Goal: Transaction & Acquisition: Purchase product/service

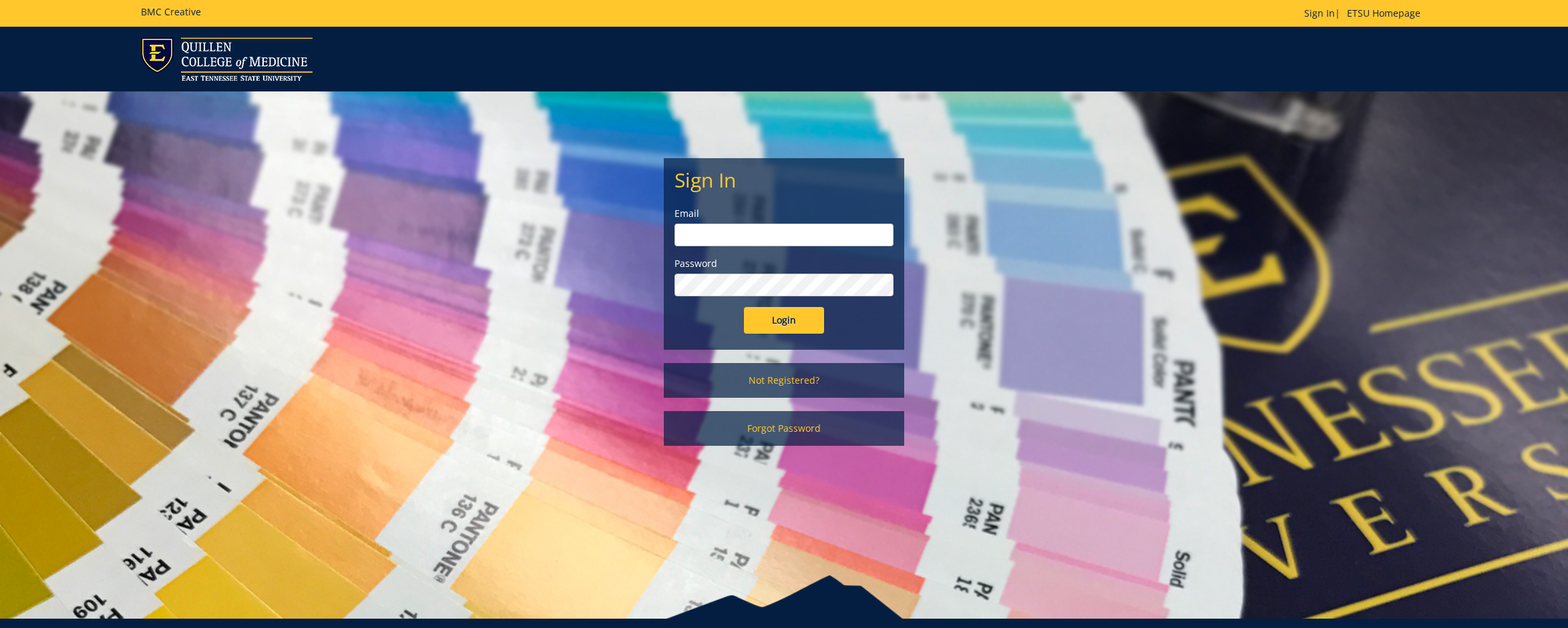
type input "wessels@etsu.edu"
click at [785, 324] on input "Login" at bounding box center [784, 320] width 80 height 27
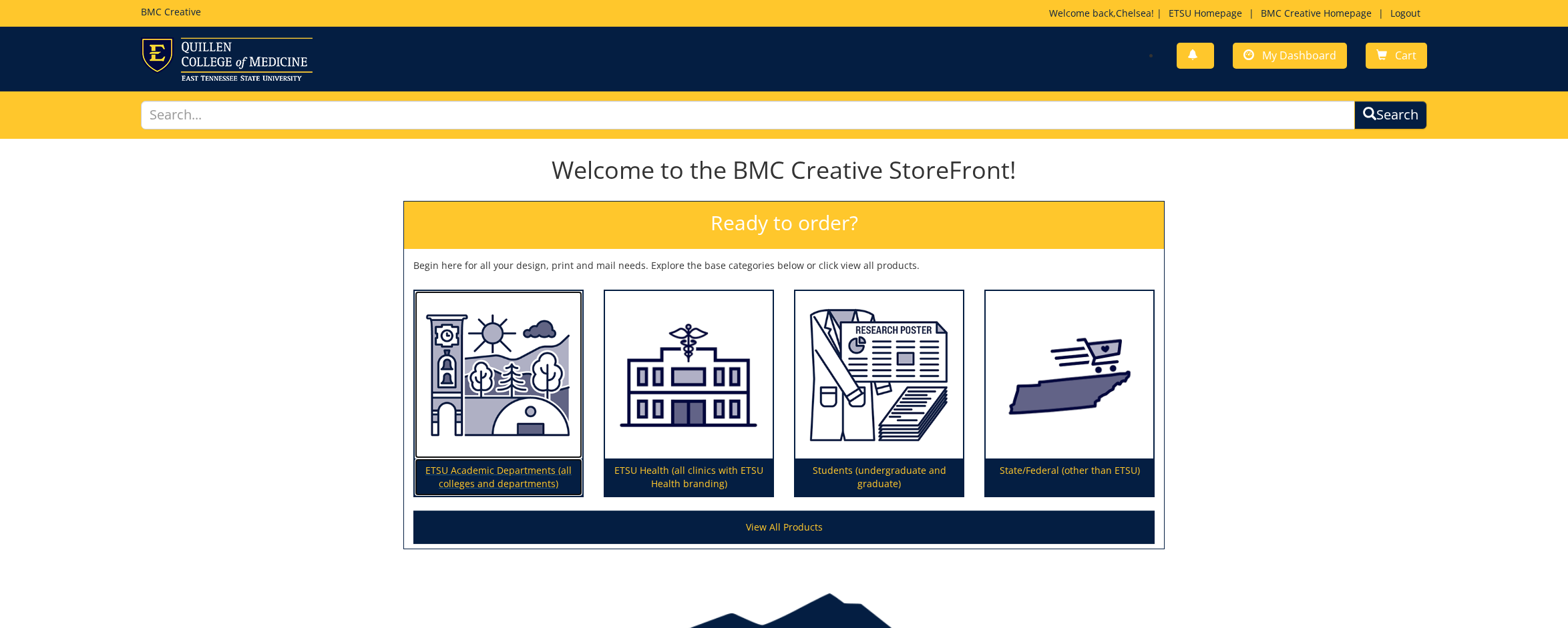
click at [509, 422] on img at bounding box center [498, 375] width 167 height 168
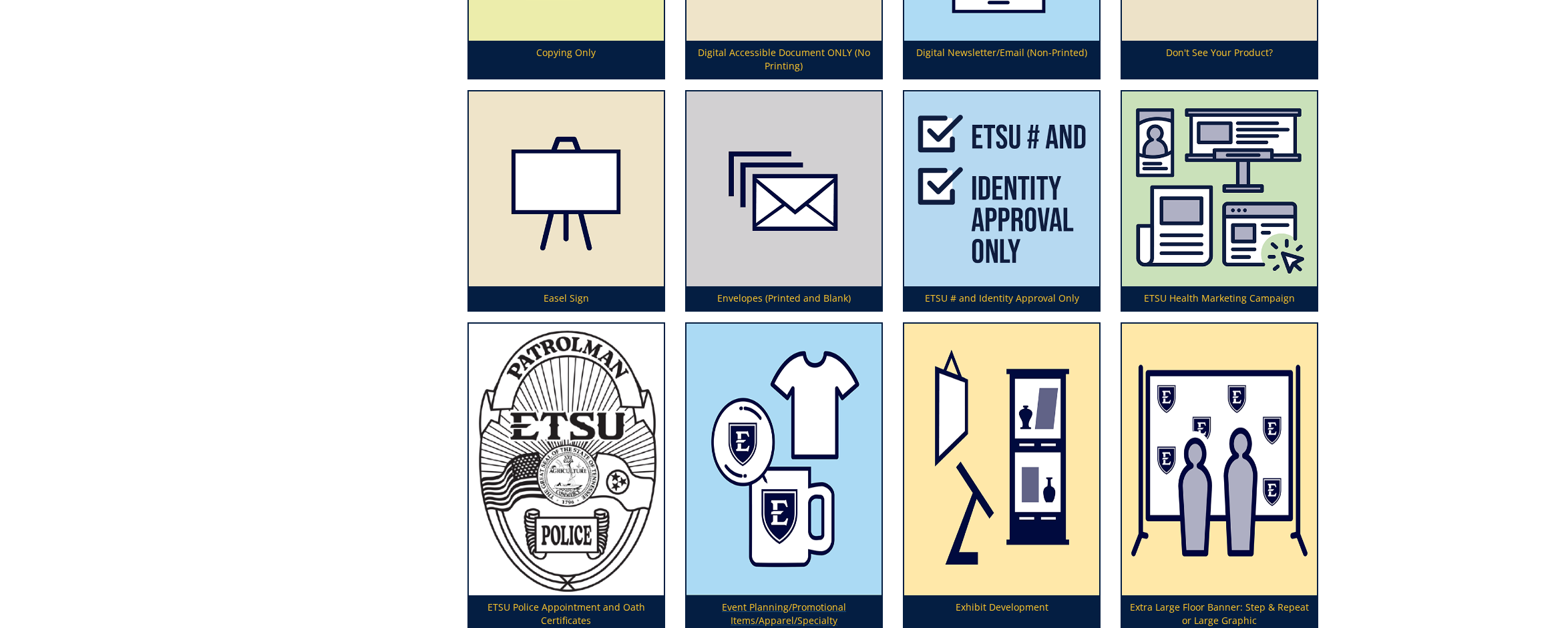
scroll to position [1588, 0]
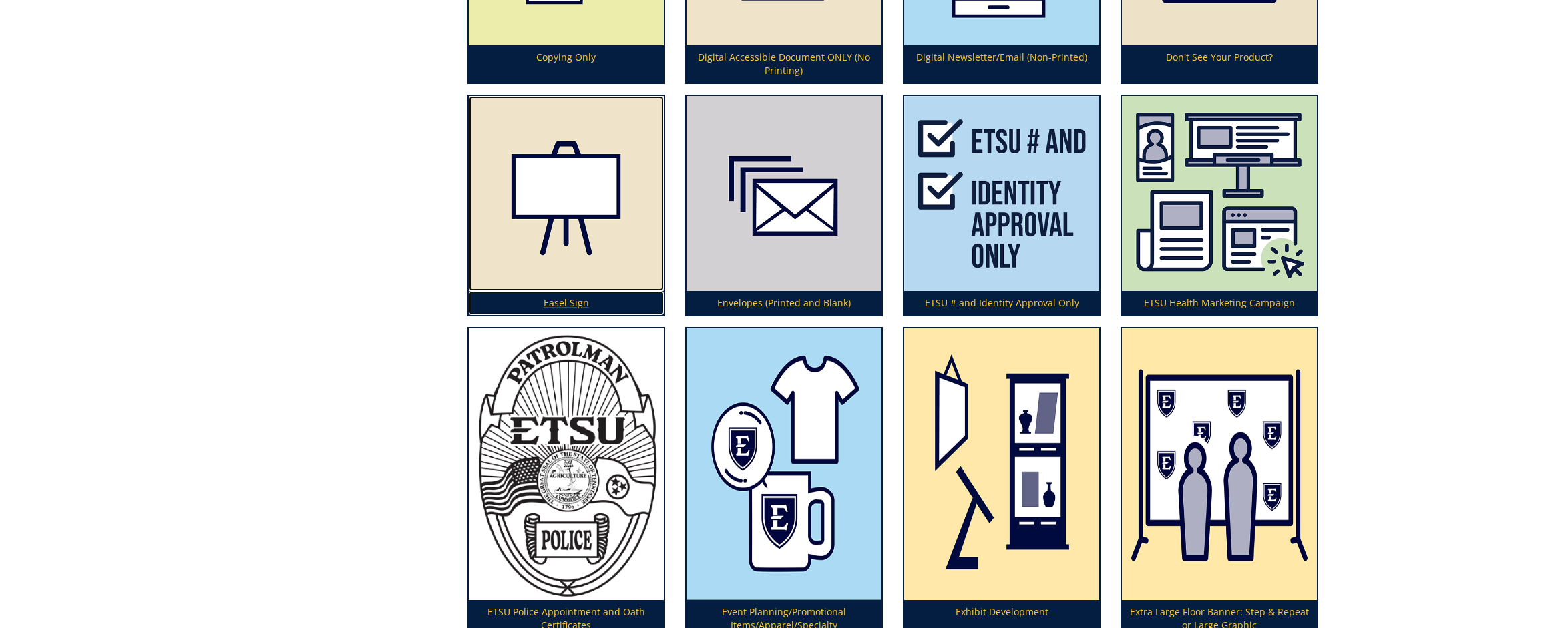
click at [569, 198] on img at bounding box center [565, 193] width 195 height 195
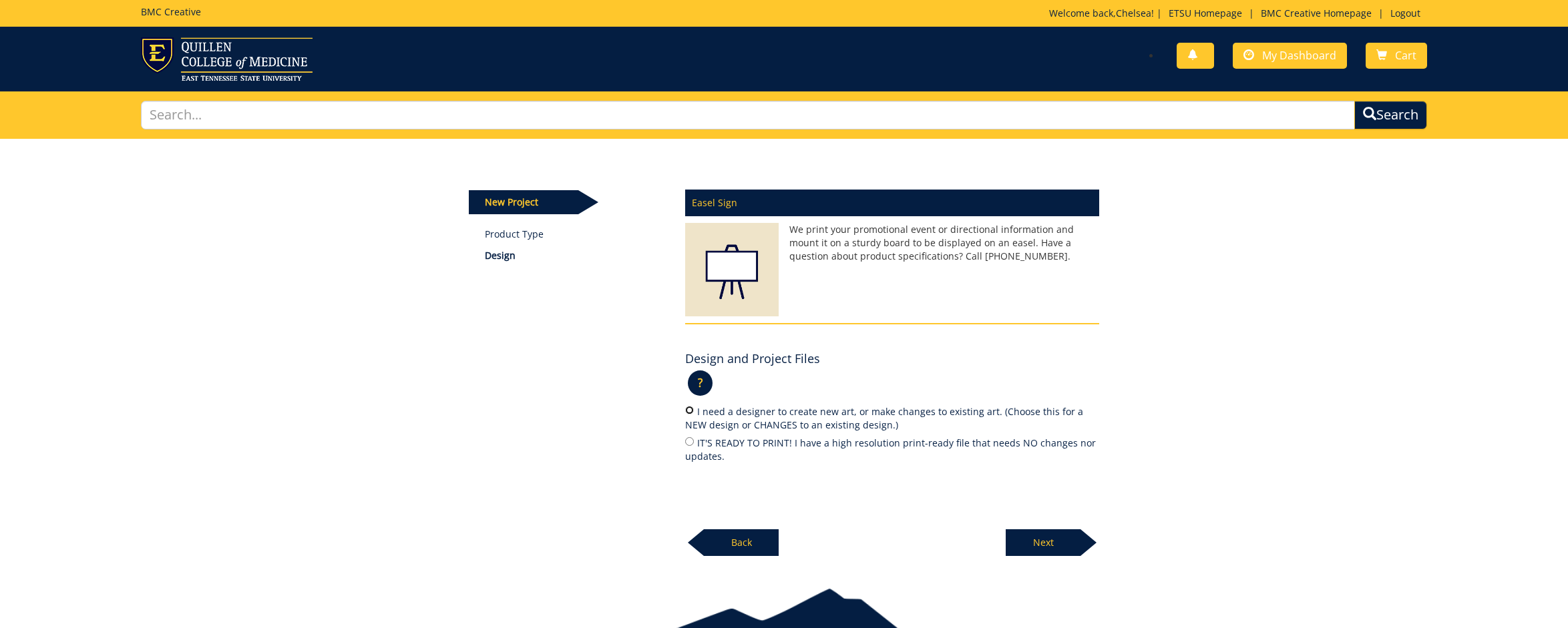
click at [688, 412] on input "I need a designer to create new art, or make changes to existing art. (Choose t…" at bounding box center [689, 409] width 9 height 9
radio input "true"
click at [1069, 539] on p "Next" at bounding box center [1043, 542] width 75 height 27
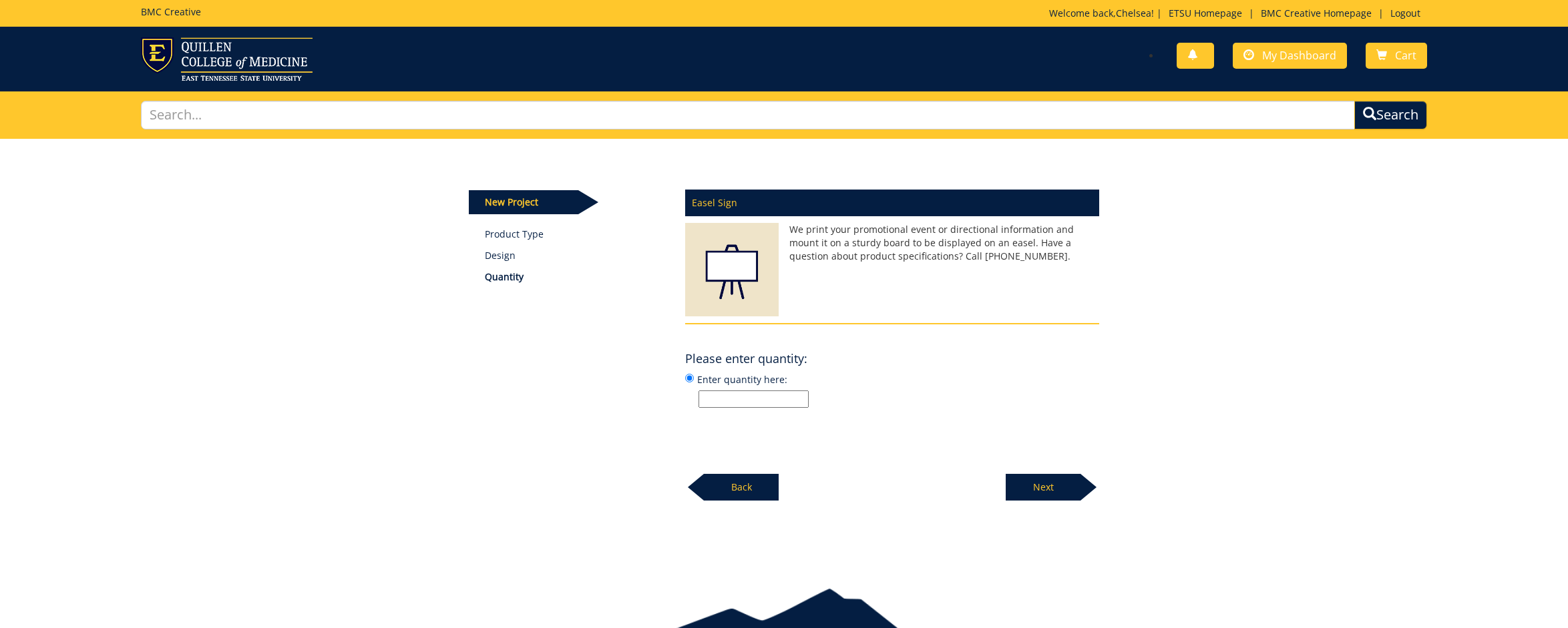
click at [738, 402] on input "Enter quantity here:" at bounding box center [753, 398] width 110 height 17
type input "2"
drag, startPoint x: 1053, startPoint y: 485, endPoint x: 1044, endPoint y: 483, distance: 9.2
click at [1053, 485] on p "Next" at bounding box center [1043, 487] width 75 height 27
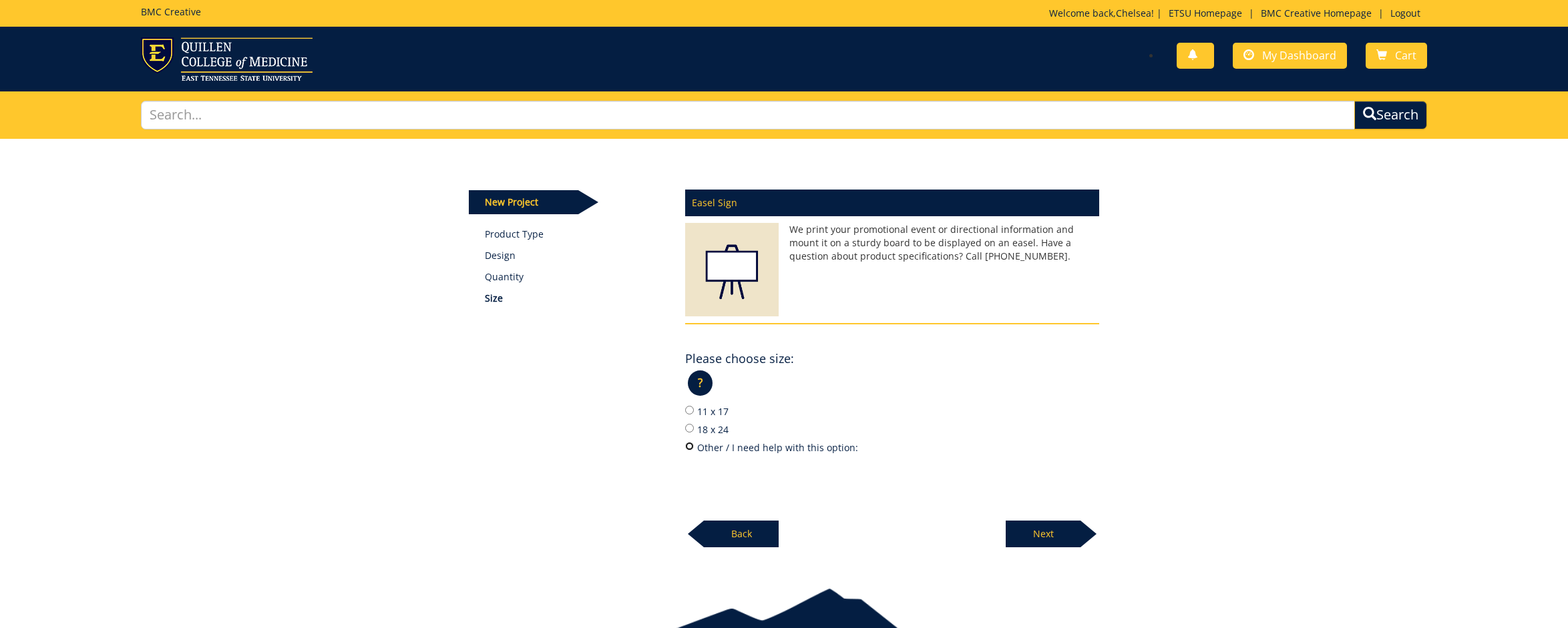
click at [689, 448] on input "Other / I need help with this option:" at bounding box center [689, 446] width 9 height 9
radio input "true"
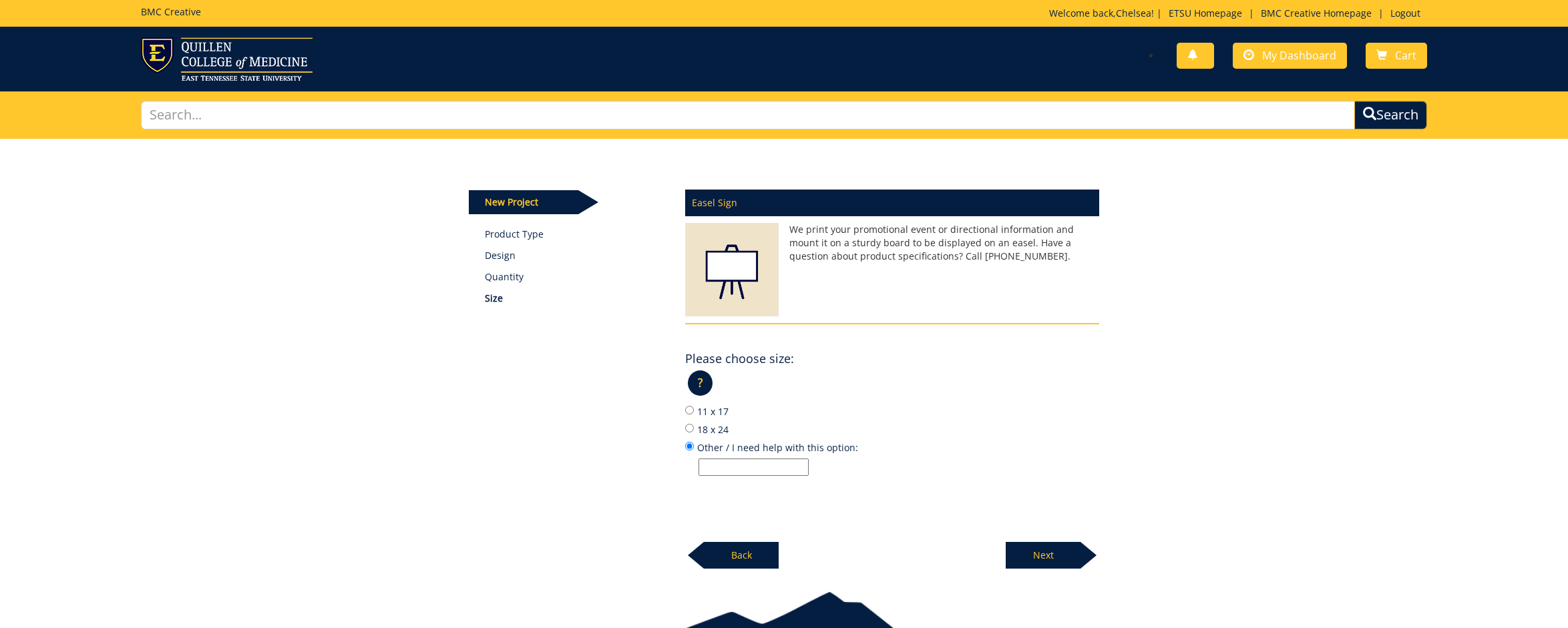
click at [737, 466] on input "Other / I need help with this option:" at bounding box center [753, 467] width 110 height 17
type input "24x36"
click at [1038, 551] on p "Next" at bounding box center [1043, 555] width 75 height 27
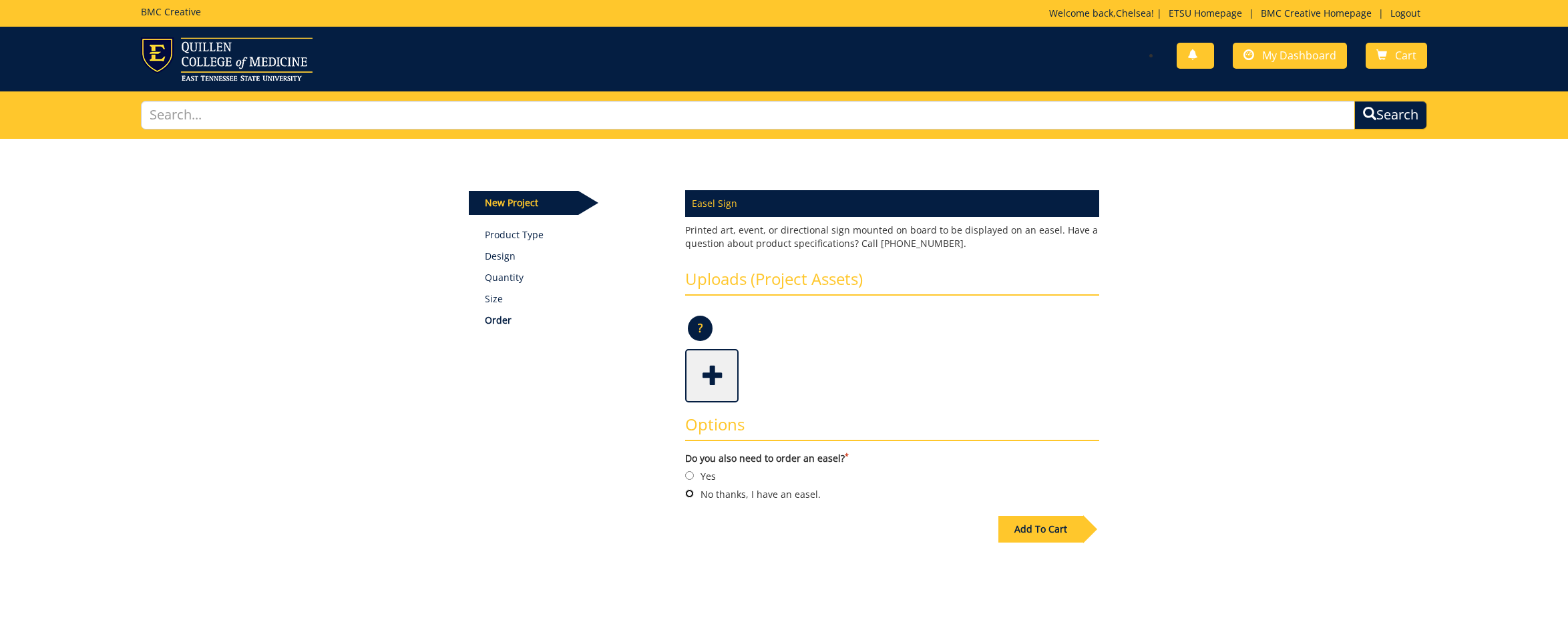
click at [690, 496] on input "No thanks, I have an easel." at bounding box center [689, 493] width 9 height 9
radio input "true"
click at [1047, 528] on div "Add To Cart" at bounding box center [1040, 529] width 85 height 27
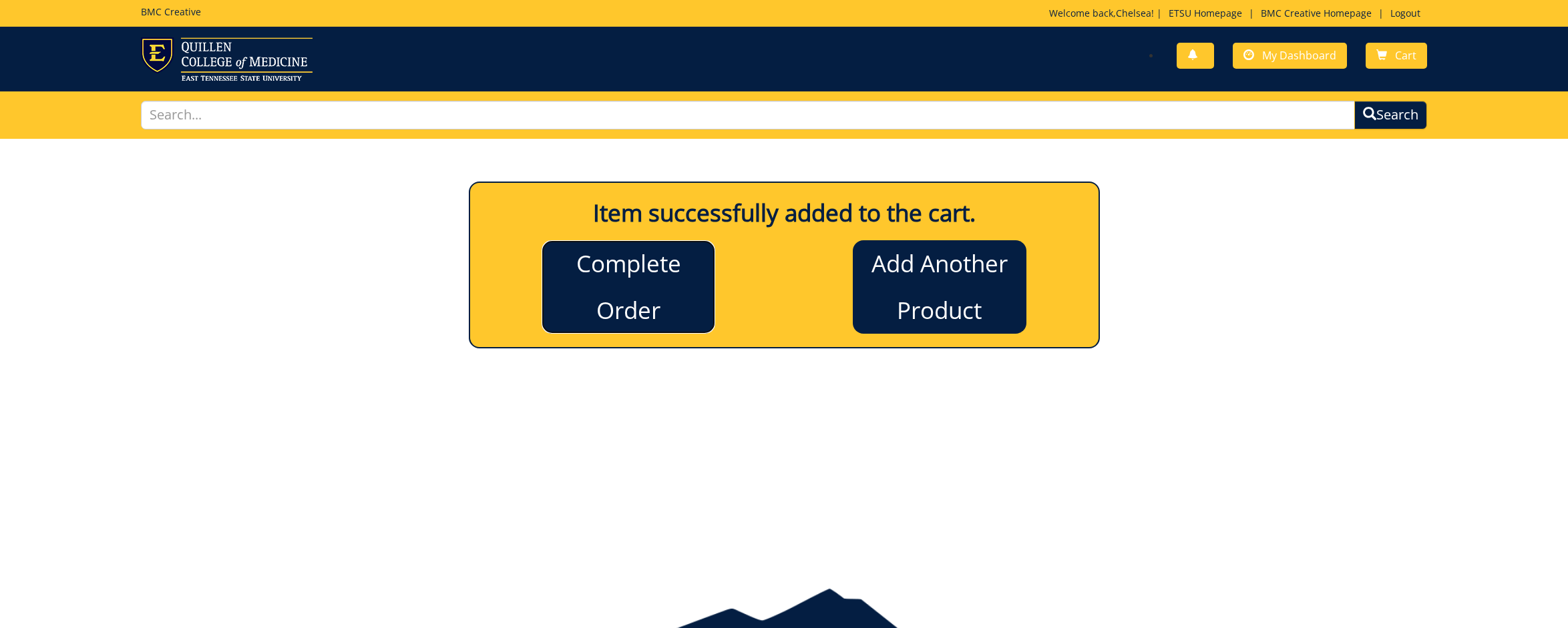
click at [610, 305] on link "Complete Order" at bounding box center [628, 287] width 174 height 94
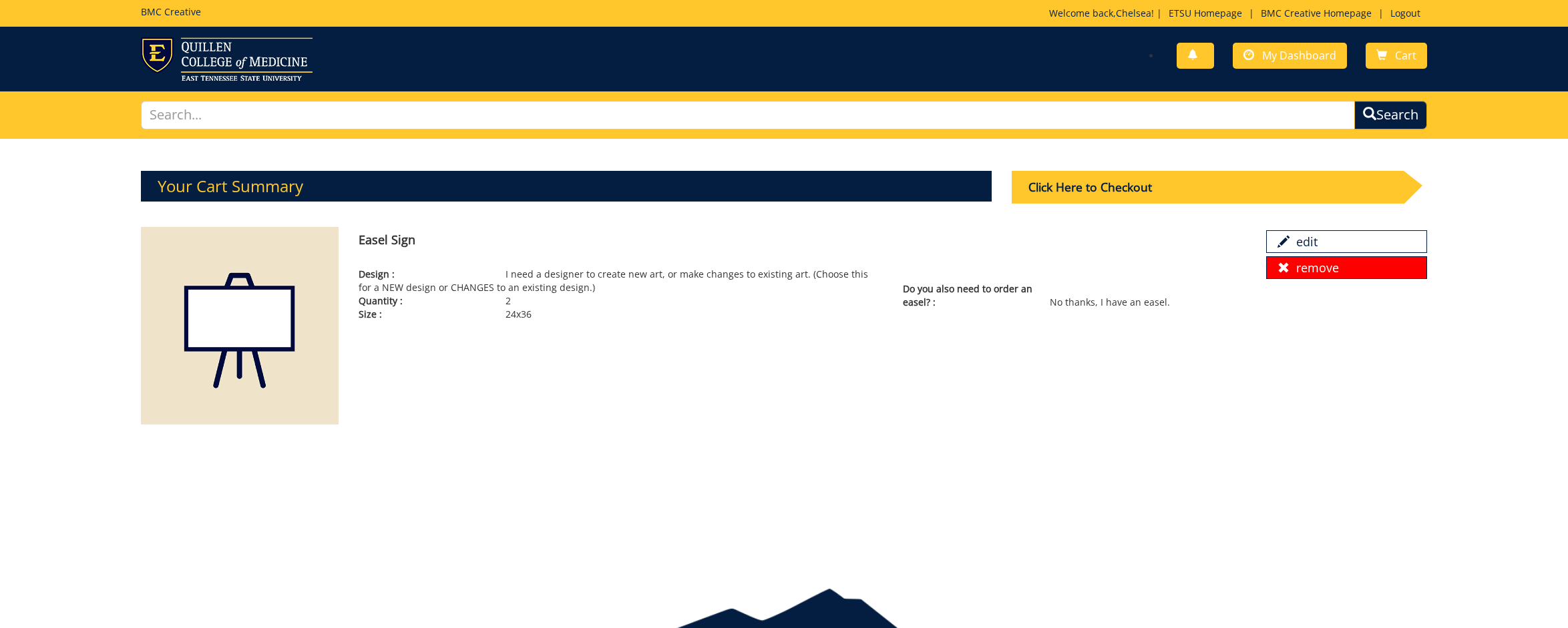
click at [1300, 271] on link "remove" at bounding box center [1347, 267] width 162 height 23
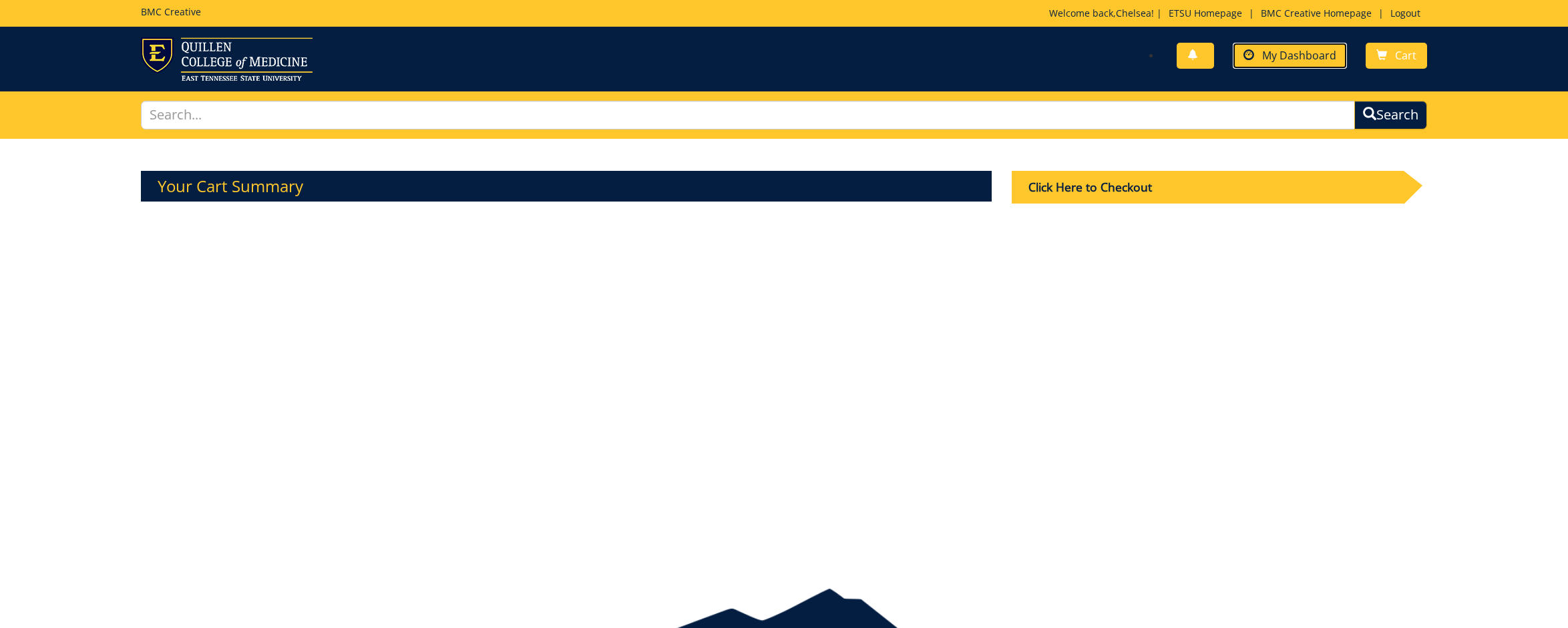
click at [1293, 52] on span "My Dashboard" at bounding box center [1299, 56] width 74 height 15
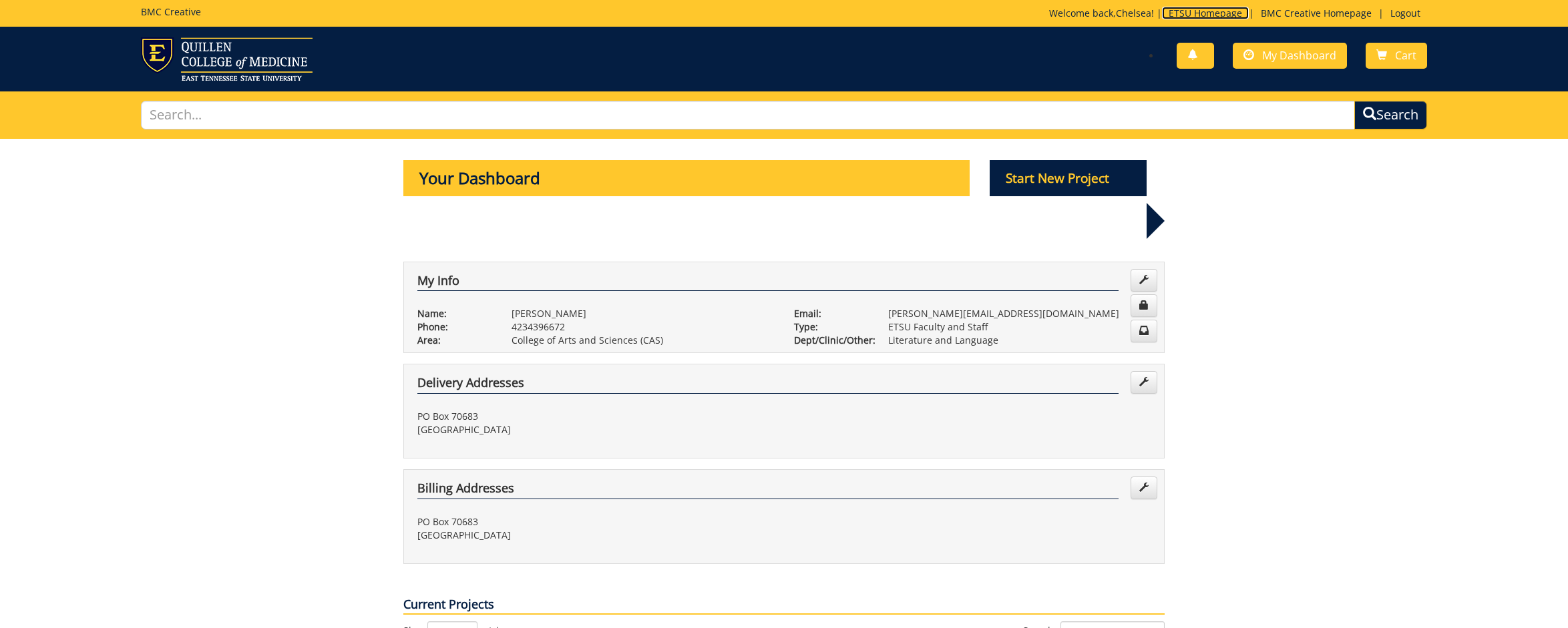
click at [1210, 14] on link "ETSU Homepage" at bounding box center [1204, 13] width 86 height 13
click at [271, 58] on img at bounding box center [226, 59] width 171 height 44
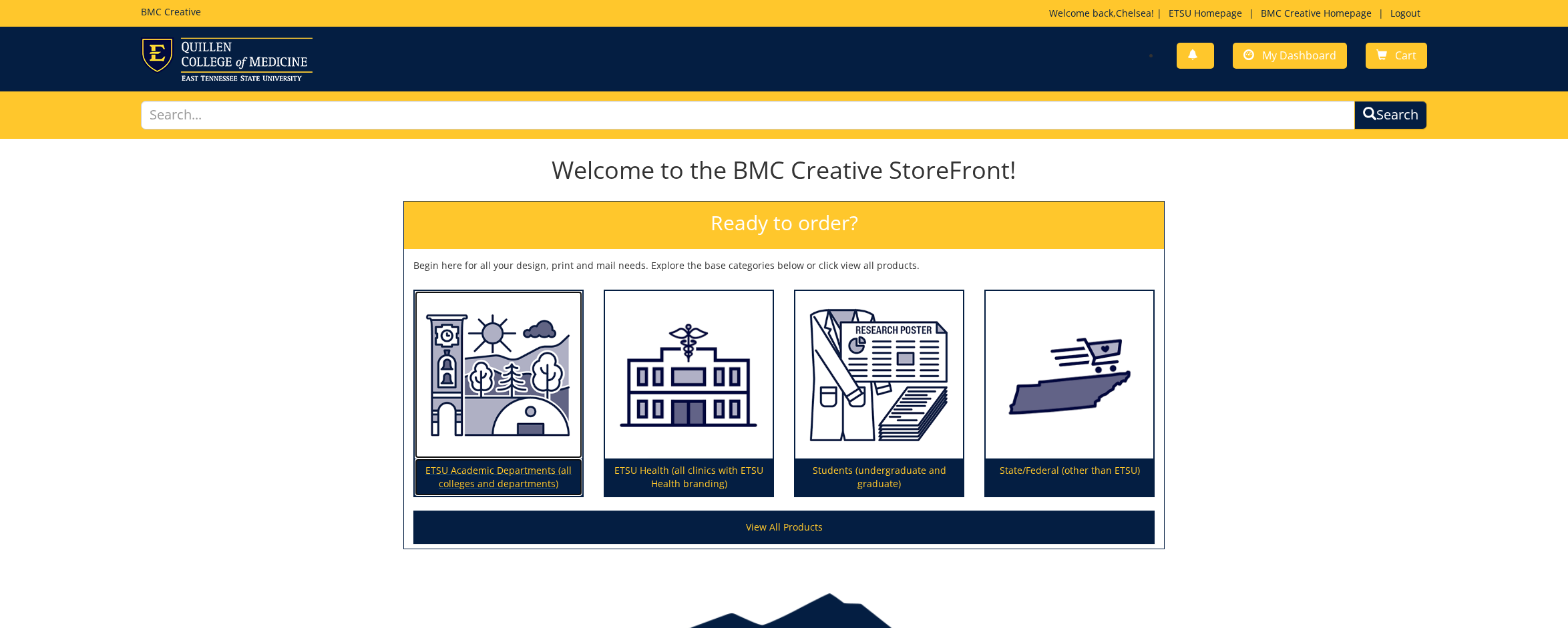
click at [524, 370] on img at bounding box center [498, 375] width 167 height 168
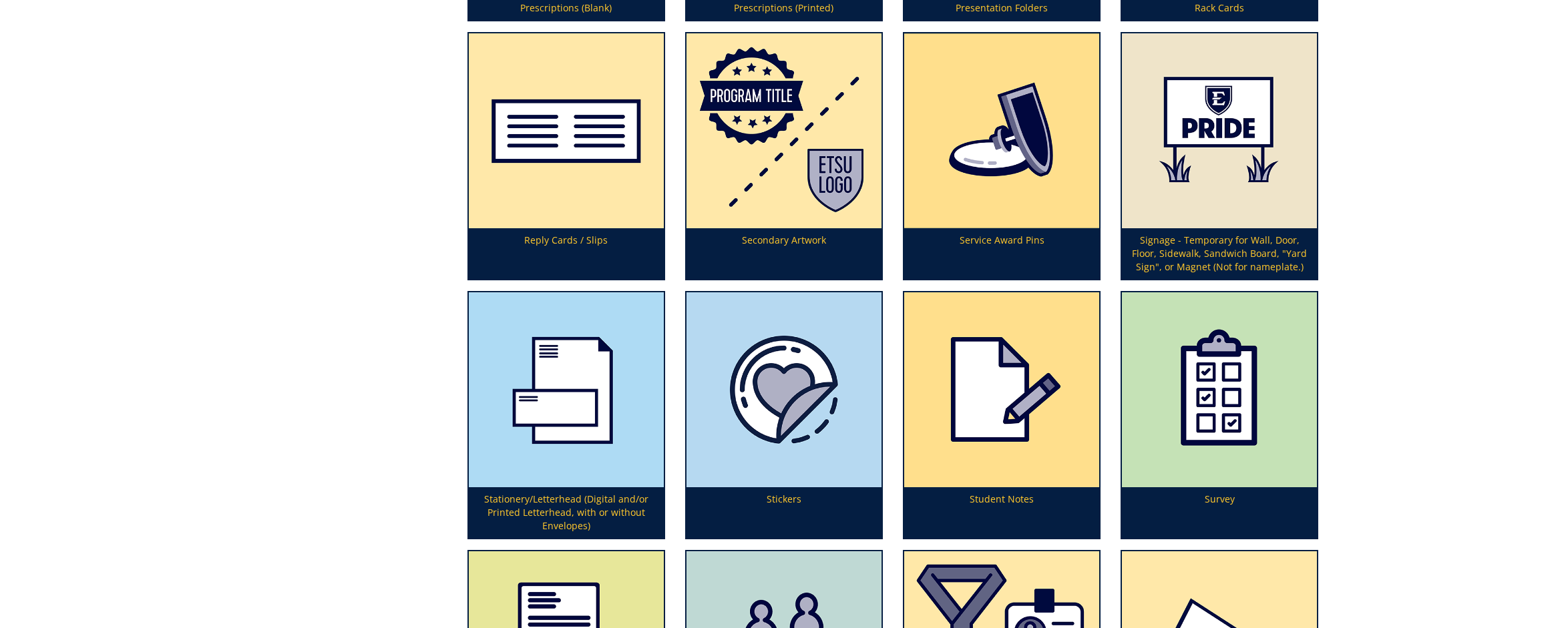
scroll to position [4610, 0]
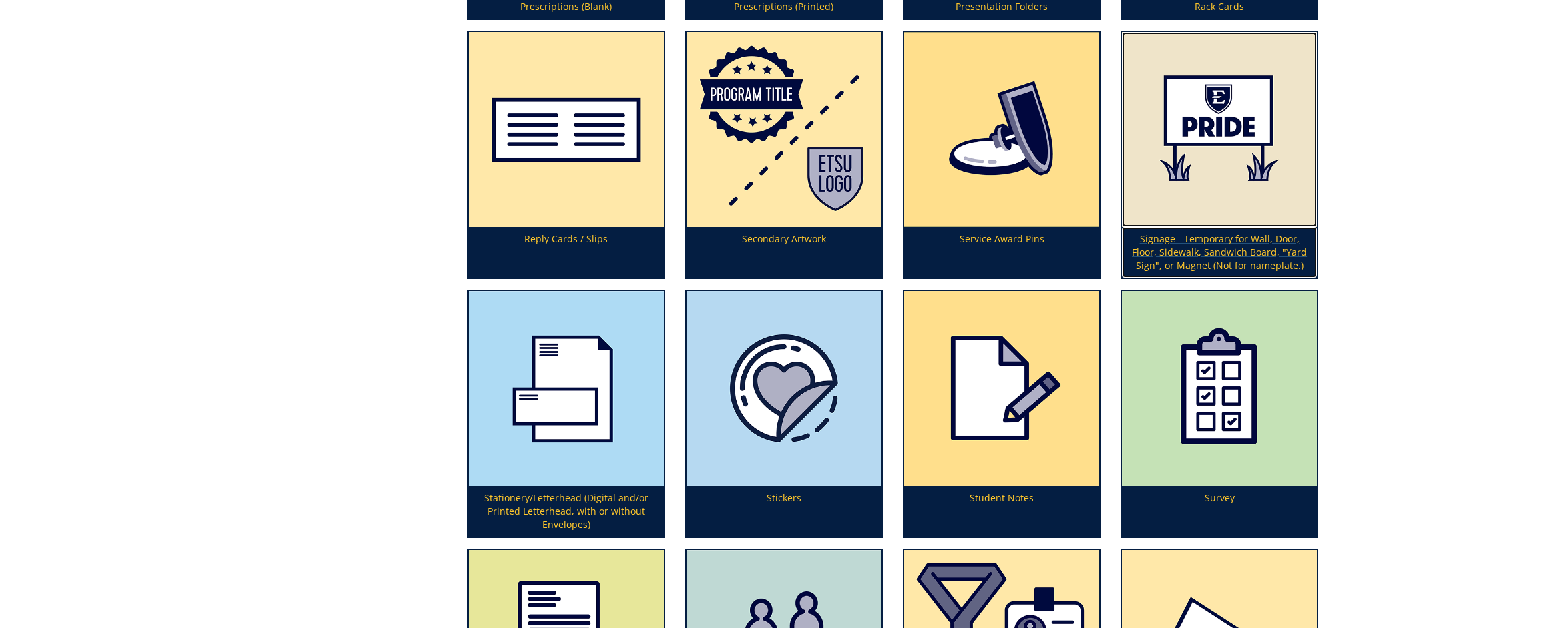
click at [1180, 247] on p "Signage - Temporary for Wall, Door, Floor, Sidewalk, Sandwich Board, "Yard Sign…" at bounding box center [1218, 252] width 195 height 51
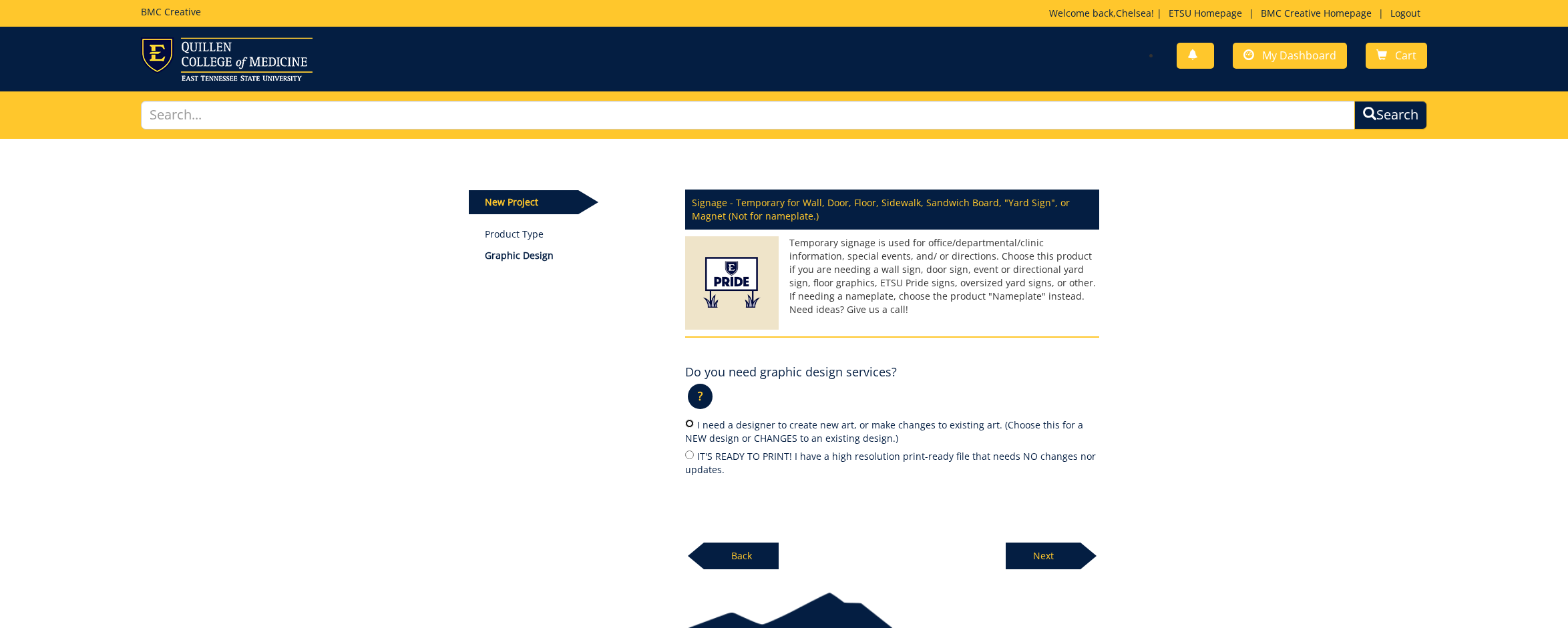
drag, startPoint x: 688, startPoint y: 425, endPoint x: 711, endPoint y: 442, distance: 28.6
click at [688, 425] on input "I need a designer to create new art, or make changes to existing art. (Choose t…" at bounding box center [689, 423] width 9 height 9
radio input "true"
click at [1036, 557] on p "Next" at bounding box center [1043, 555] width 75 height 27
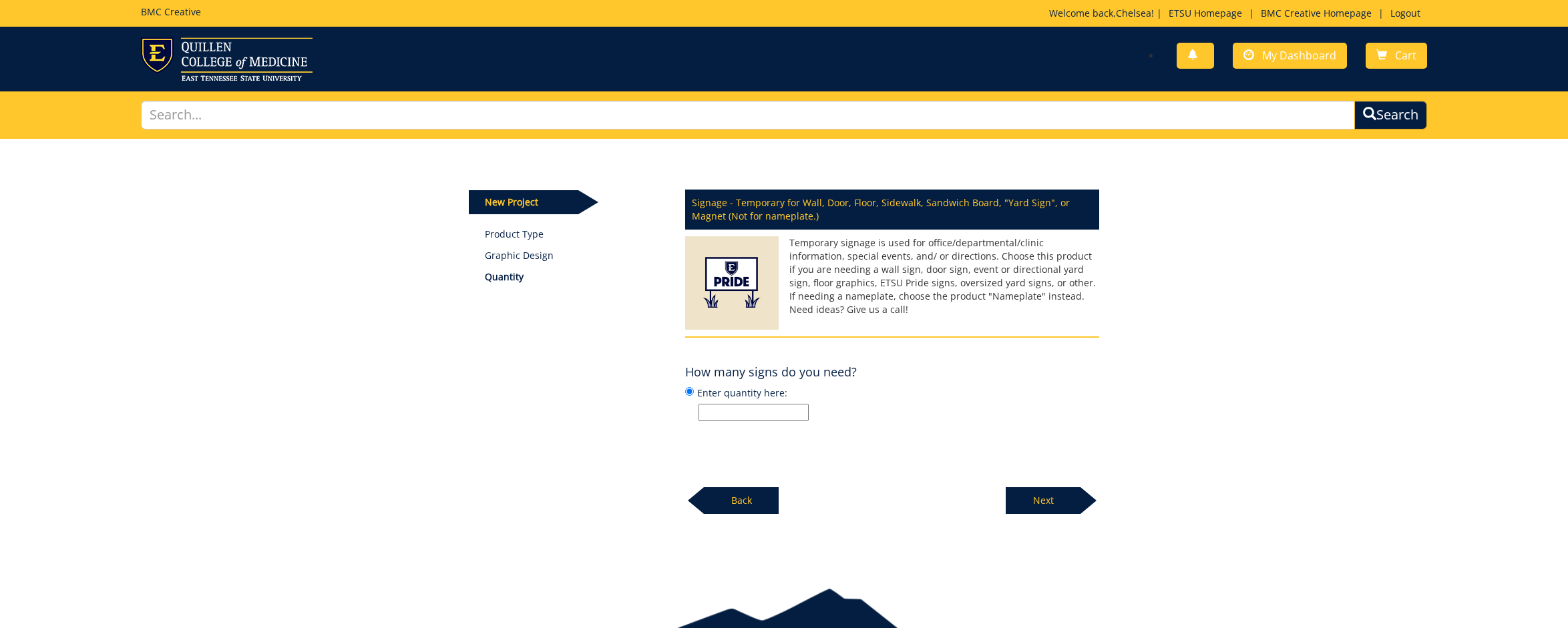
click at [733, 412] on input "Enter quantity here:" at bounding box center [753, 412] width 110 height 17
type input "2"
click at [1041, 503] on p "Next" at bounding box center [1043, 500] width 75 height 27
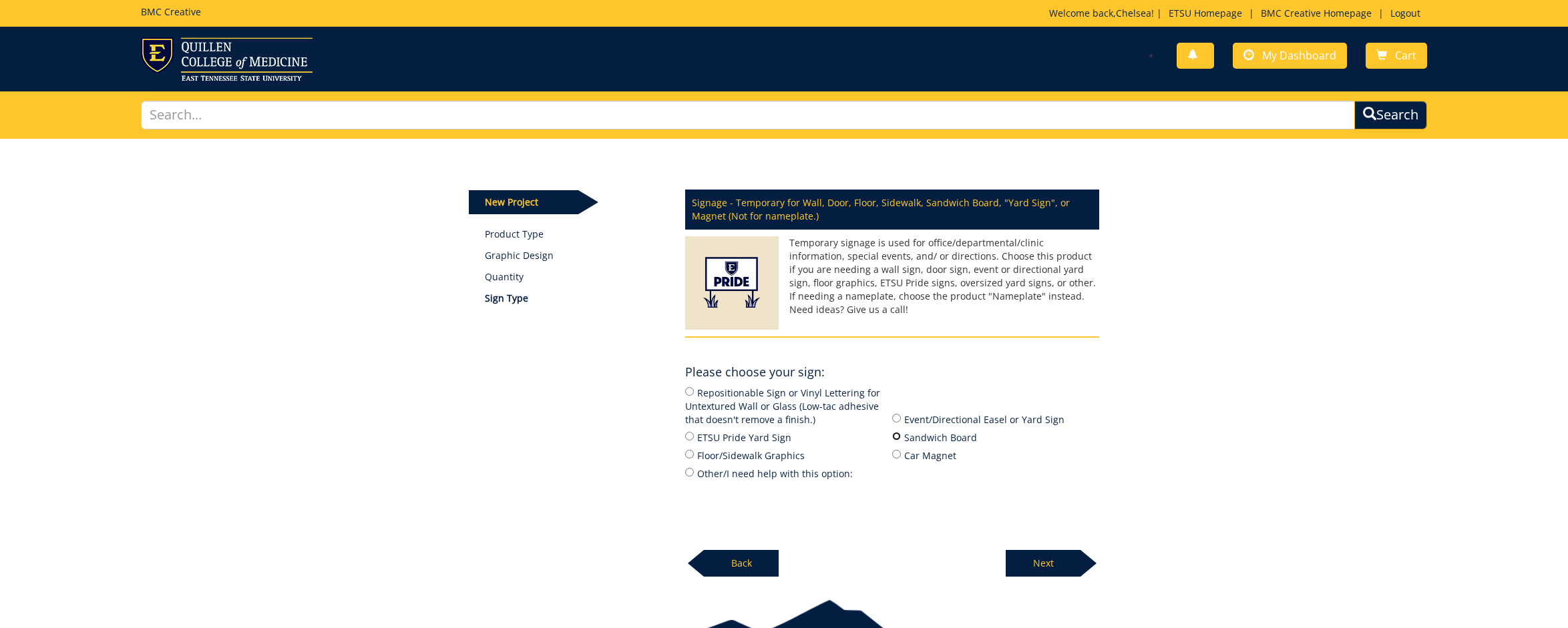
click at [894, 436] on input "Sandwich Board" at bounding box center [896, 436] width 9 height 9
radio input "true"
click at [687, 471] on input "Other/I need help with this option:" at bounding box center [689, 471] width 9 height 9
radio input "true"
click at [1035, 555] on p "Next" at bounding box center [1043, 563] width 75 height 27
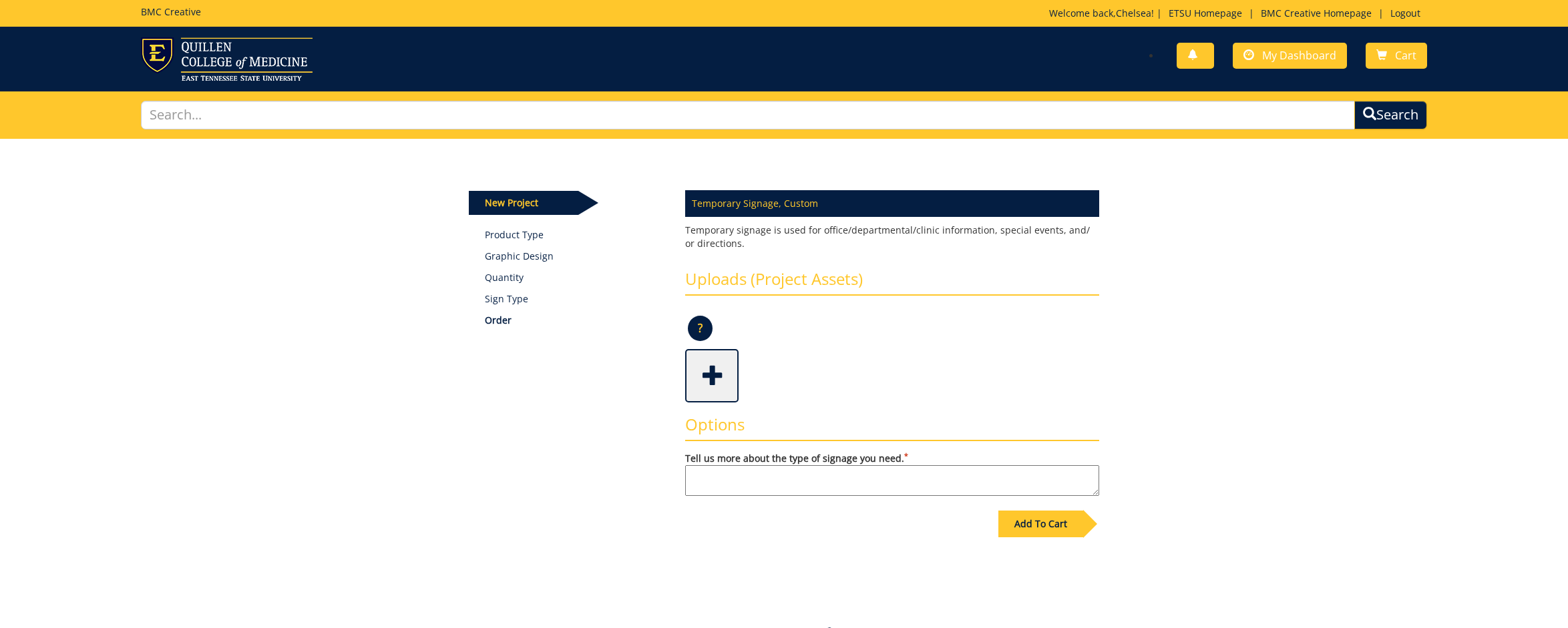
click at [736, 479] on textarea "Tell us more about the type of signage you need. *" at bounding box center [892, 480] width 414 height 31
drag, startPoint x: 1081, startPoint y: 478, endPoint x: 948, endPoint y: 477, distance: 133.0
click at [948, 477] on textarea "I have a 24x36 easel/a frame display (link below) that I need CONCESSIONS with …" at bounding box center [892, 480] width 414 height 31
paste textarea "[URL][DOMAIN_NAME]"
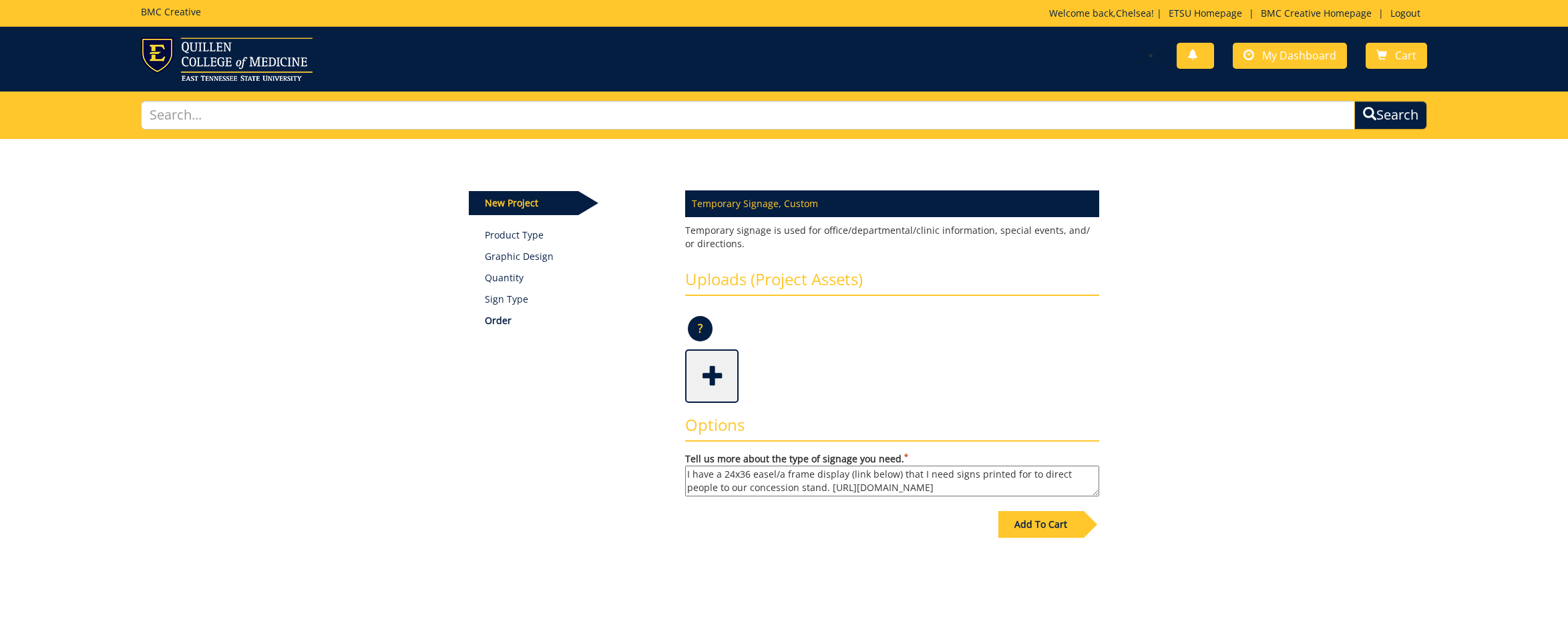
type textarea "I have a 24x36 easel/a frame display (link below) that I need signs printed for…"
click at [1038, 525] on div "Add To Cart" at bounding box center [1040, 524] width 85 height 27
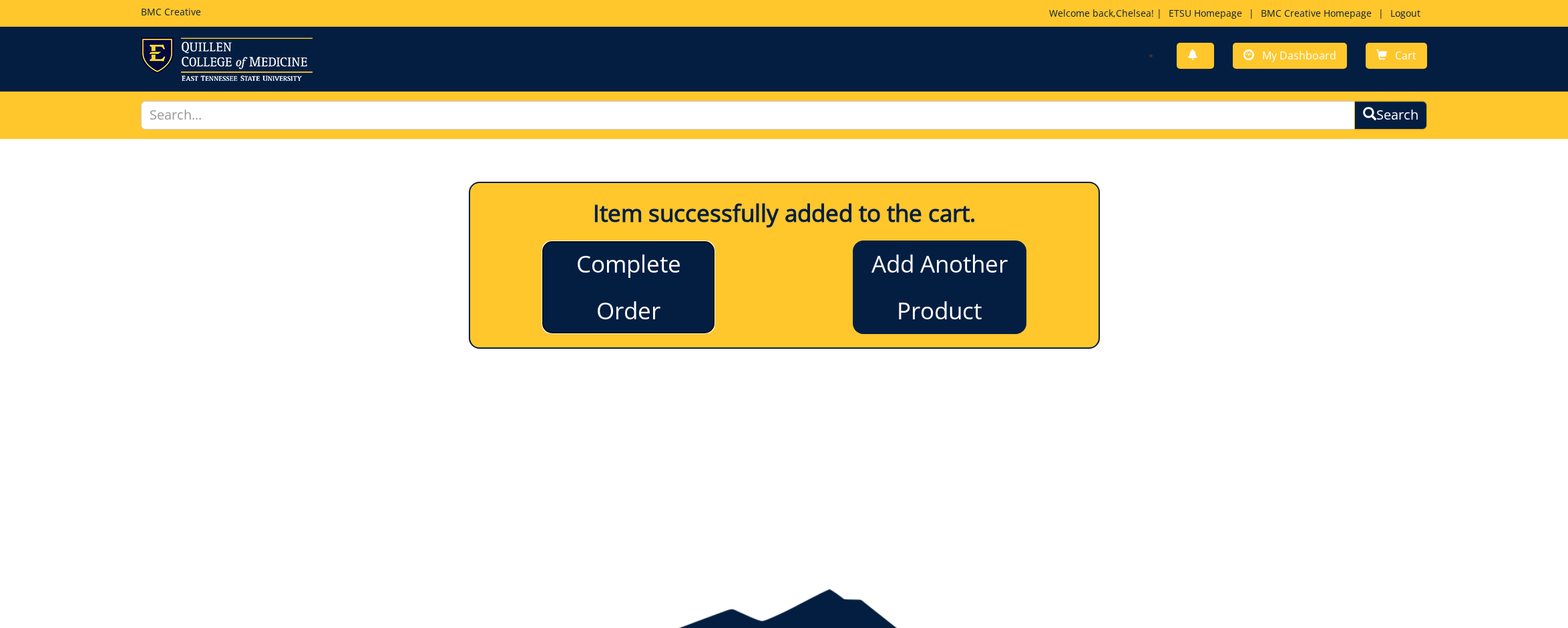
click at [633, 283] on link "Complete Order" at bounding box center [628, 288] width 174 height 94
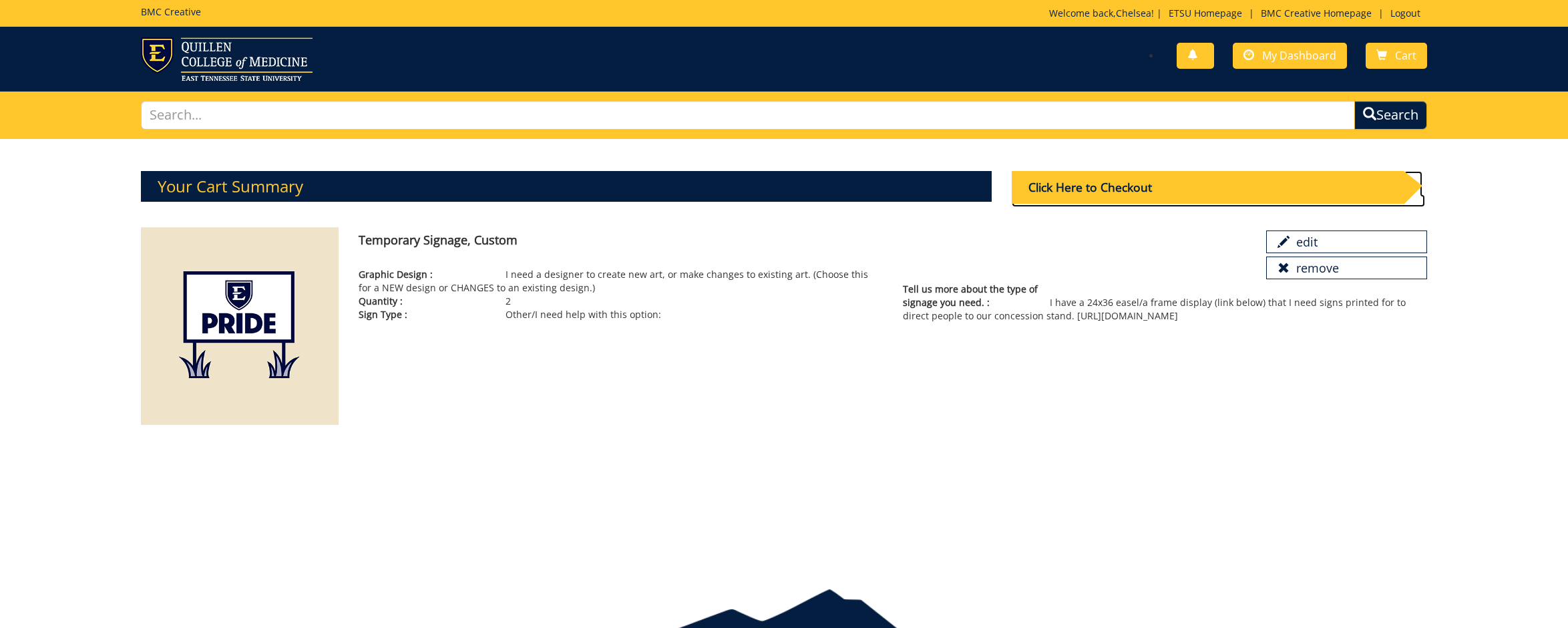
click at [1171, 188] on div "Click Here to Checkout" at bounding box center [1207, 188] width 392 height 32
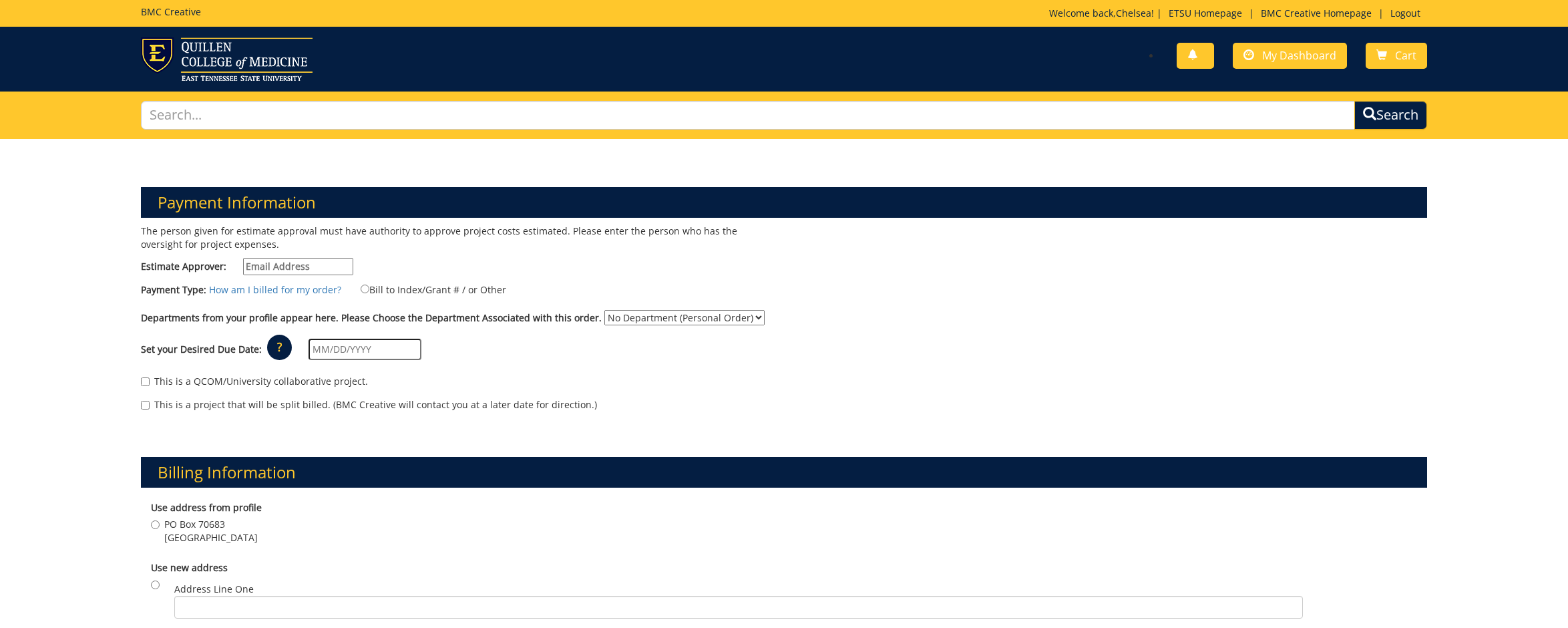
click at [279, 268] on input "Estimate Approver:" at bounding box center [298, 266] width 110 height 17
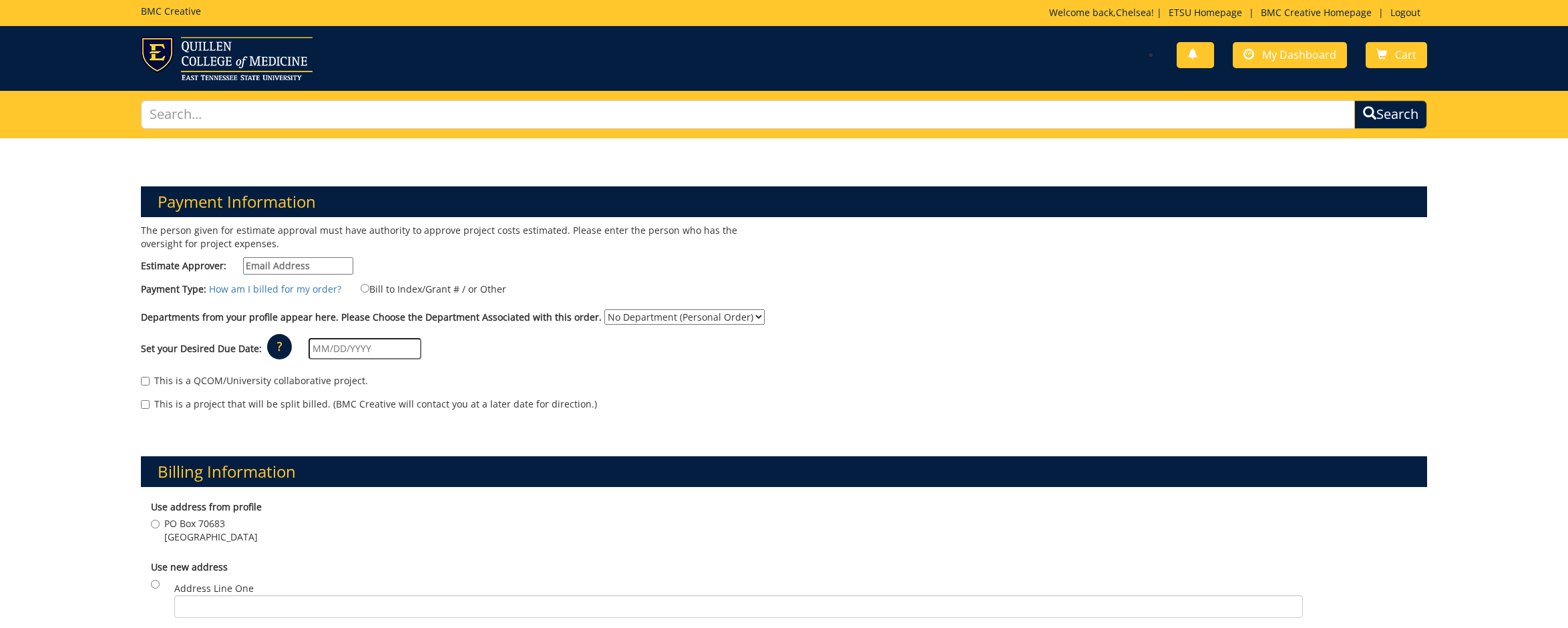
click at [284, 264] on input "Estimate Approver:" at bounding box center [298, 265] width 110 height 17
type input "[PERSON_NAME][EMAIL_ADDRESS][DOMAIN_NAME]"
type input "PO Box 70683"
type input "[GEOGRAPHIC_DATA]"
type input "37614-1709"
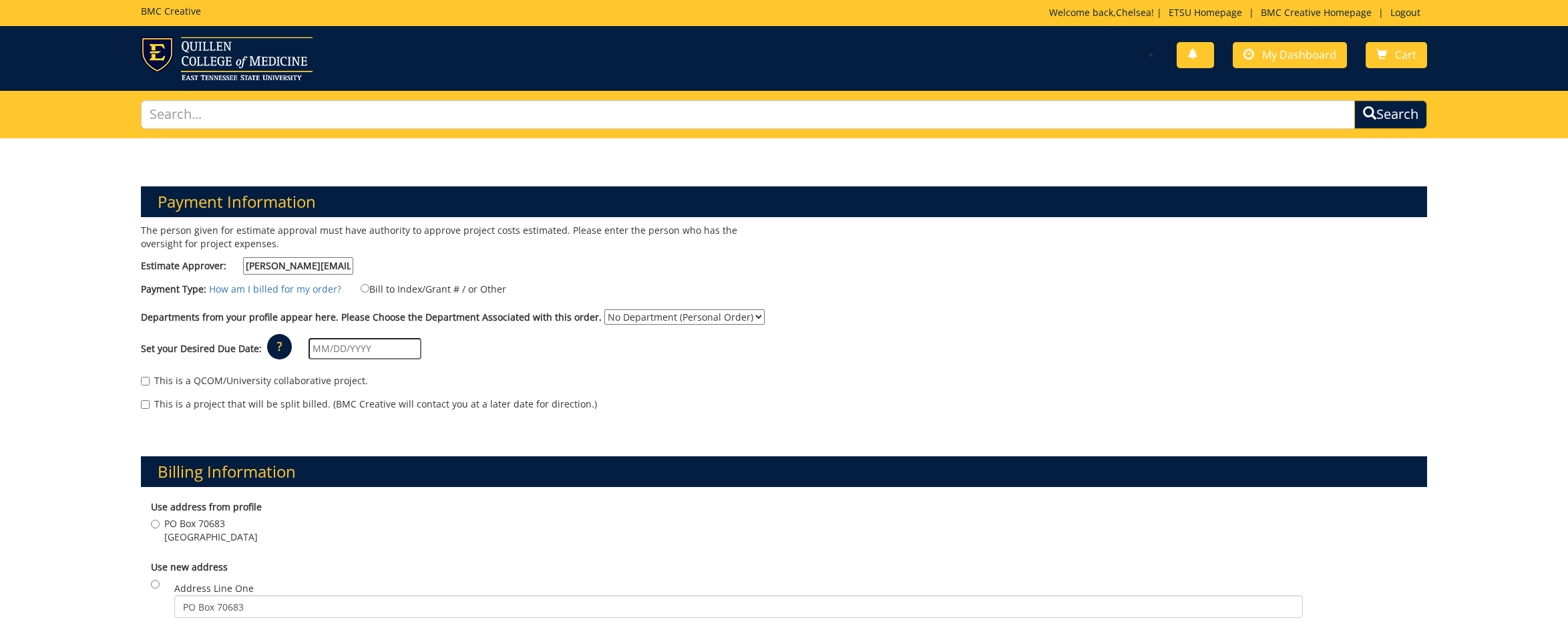
click at [650, 318] on select "No Department (Personal Order) Literature and Language" at bounding box center [684, 317] width 160 height 15
select select "111"
click at [604, 310] on select "No Department (Personal Order) Literature and Language" at bounding box center [684, 317] width 160 height 15
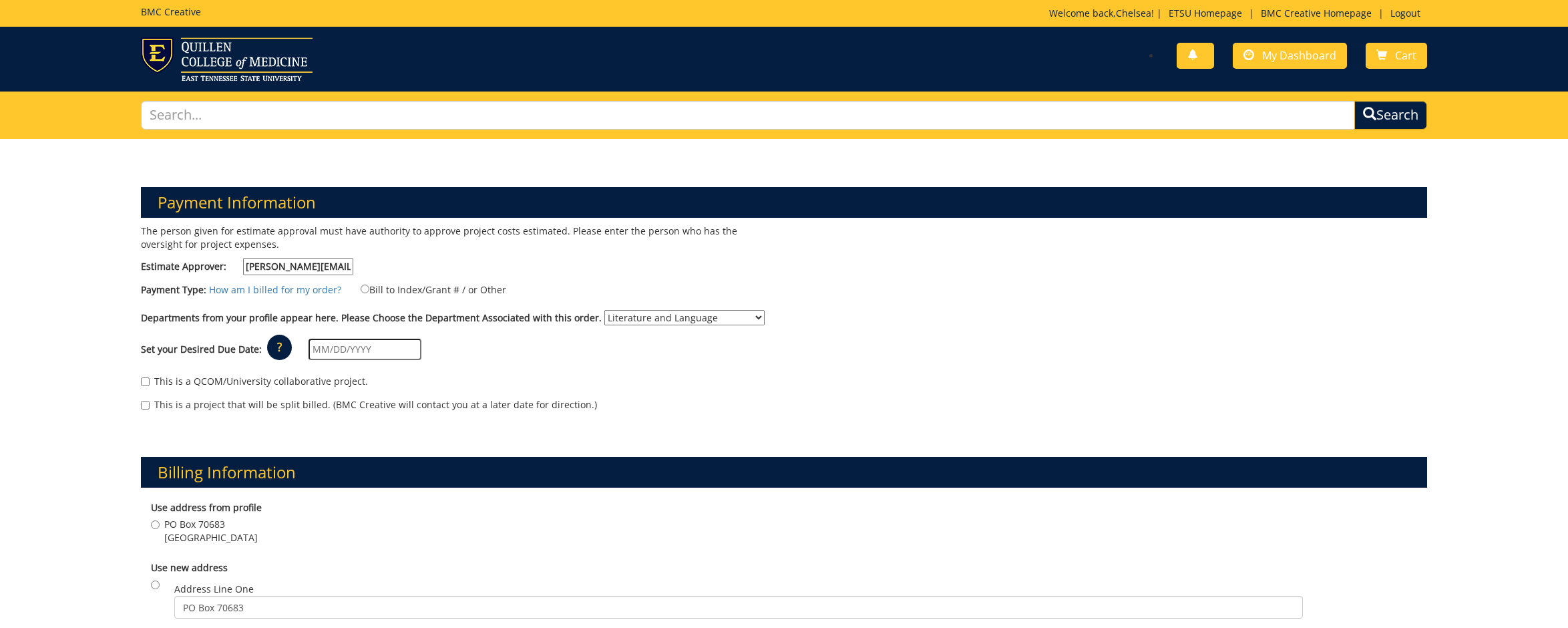
click at [330, 344] on input "text" at bounding box center [365, 349] width 113 height 21
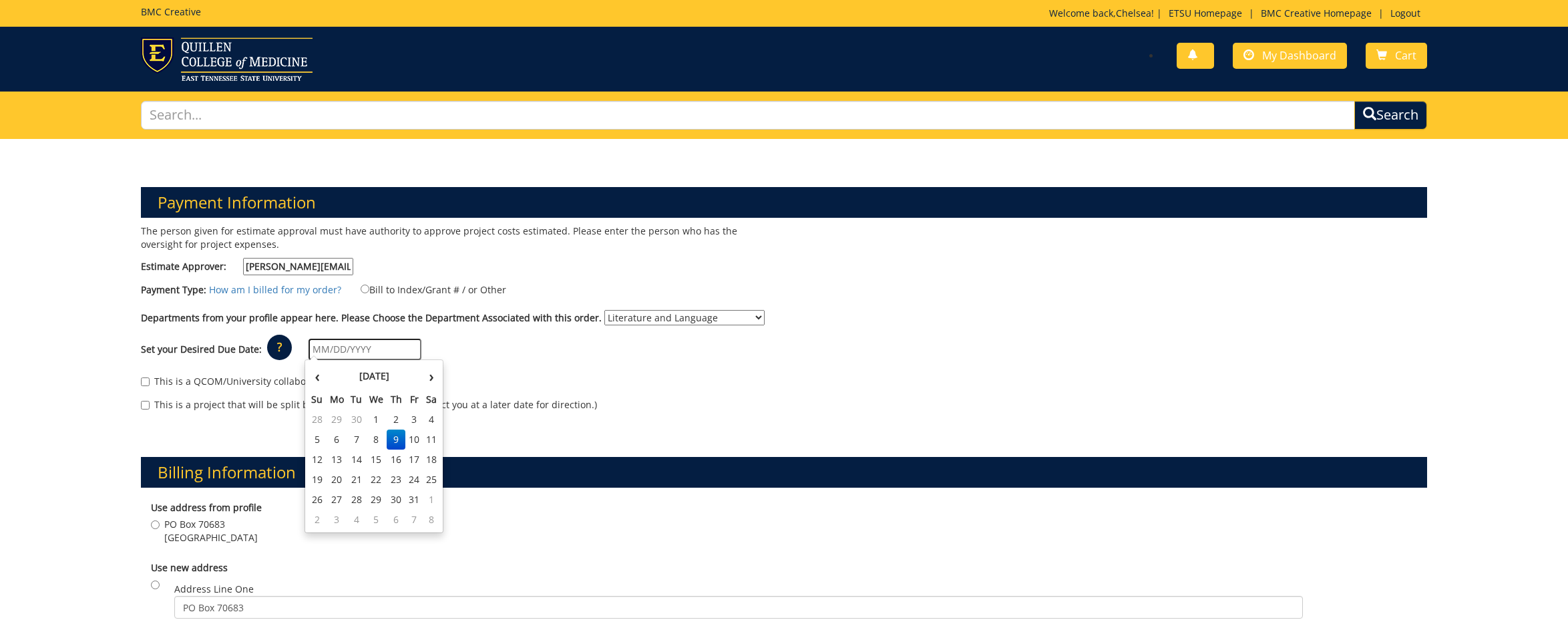
scroll to position [1, 0]
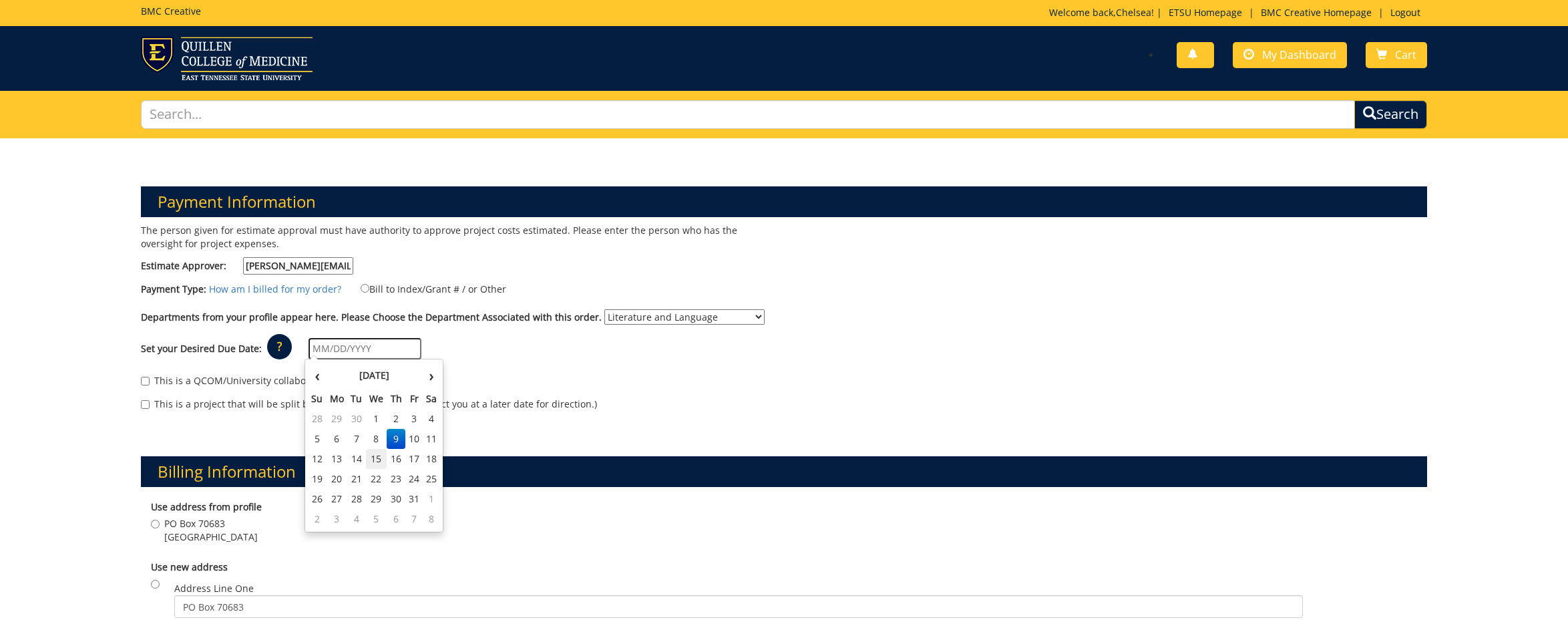
click at [377, 457] on td "15" at bounding box center [376, 458] width 21 height 20
type input "[DATE]"
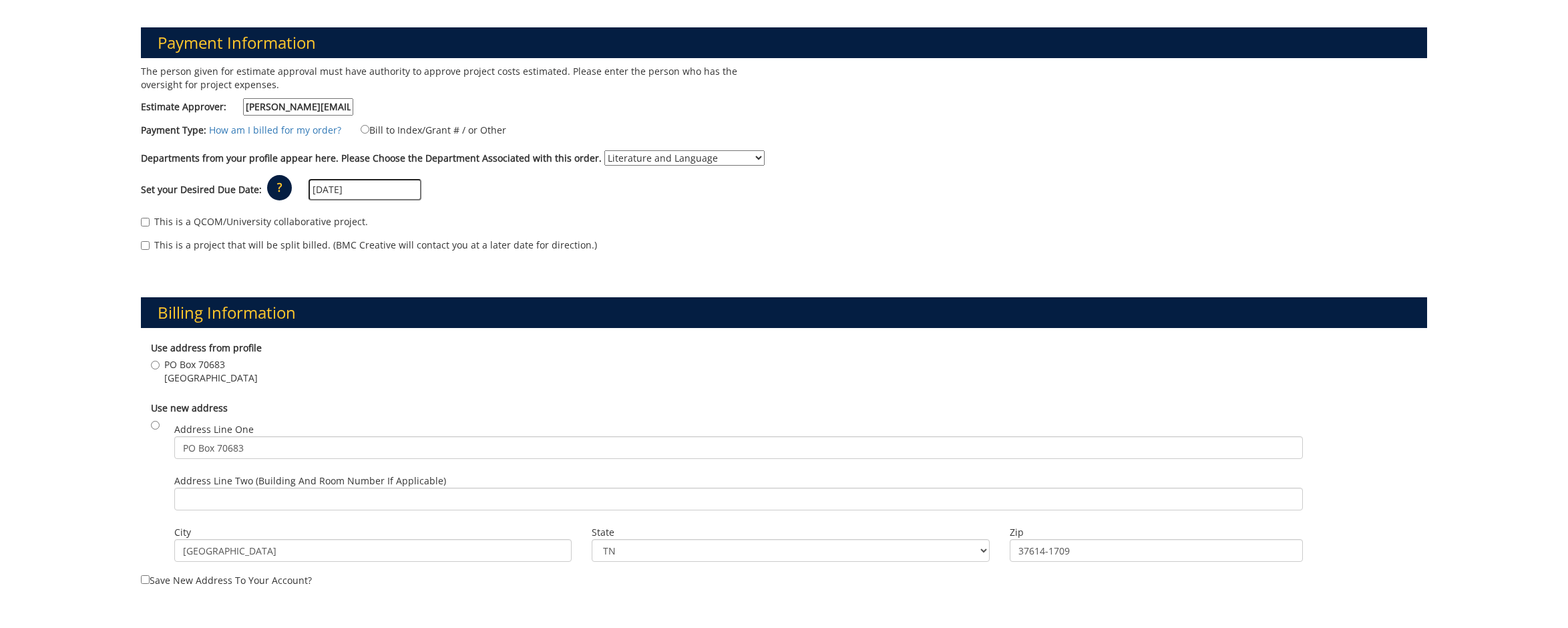
scroll to position [216, 0]
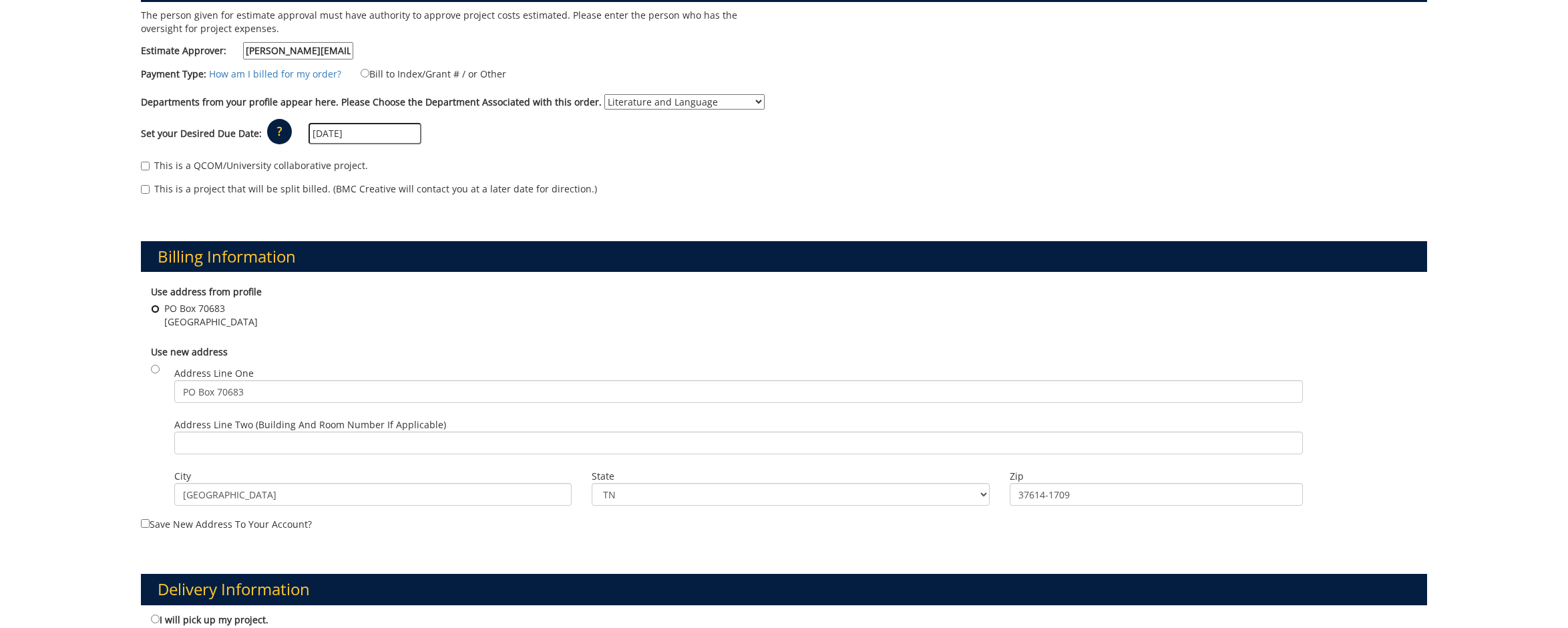
drag, startPoint x: 151, startPoint y: 309, endPoint x: 168, endPoint y: 325, distance: 23.3
click at [152, 309] on input "PO Box 70683 Johnson City , TN 37614" at bounding box center [155, 309] width 9 height 9
radio input "true"
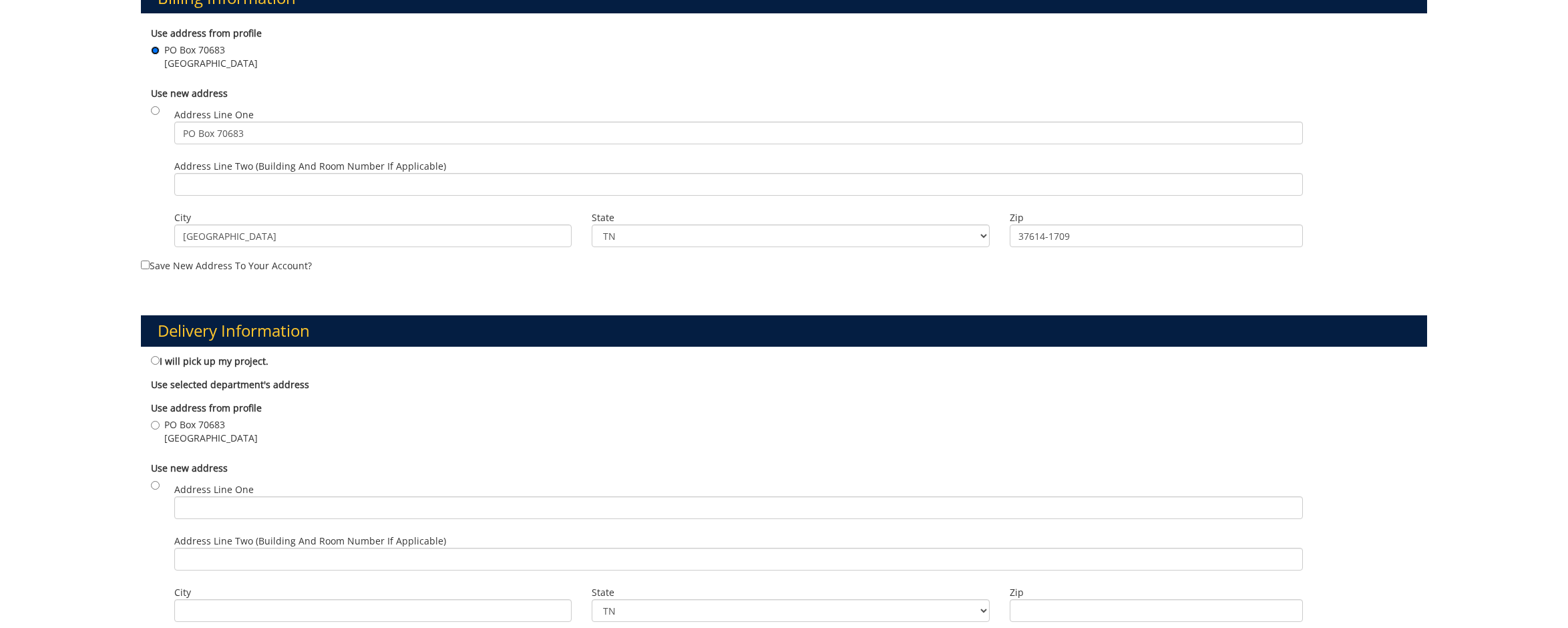
scroll to position [477, 0]
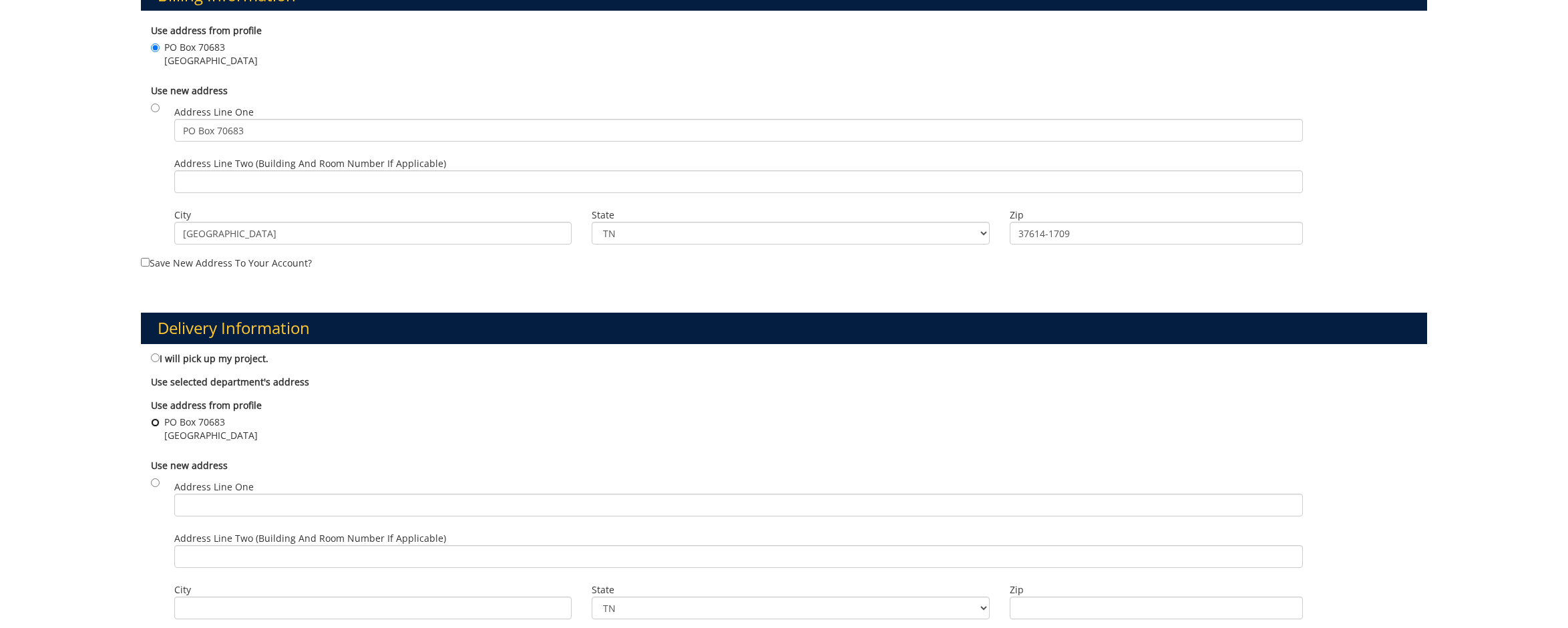
drag, startPoint x: 156, startPoint y: 420, endPoint x: 280, endPoint y: 400, distance: 125.6
click at [157, 420] on input "PO Box 70683 Johnson City , TN 37614" at bounding box center [155, 422] width 9 height 9
radio input "true"
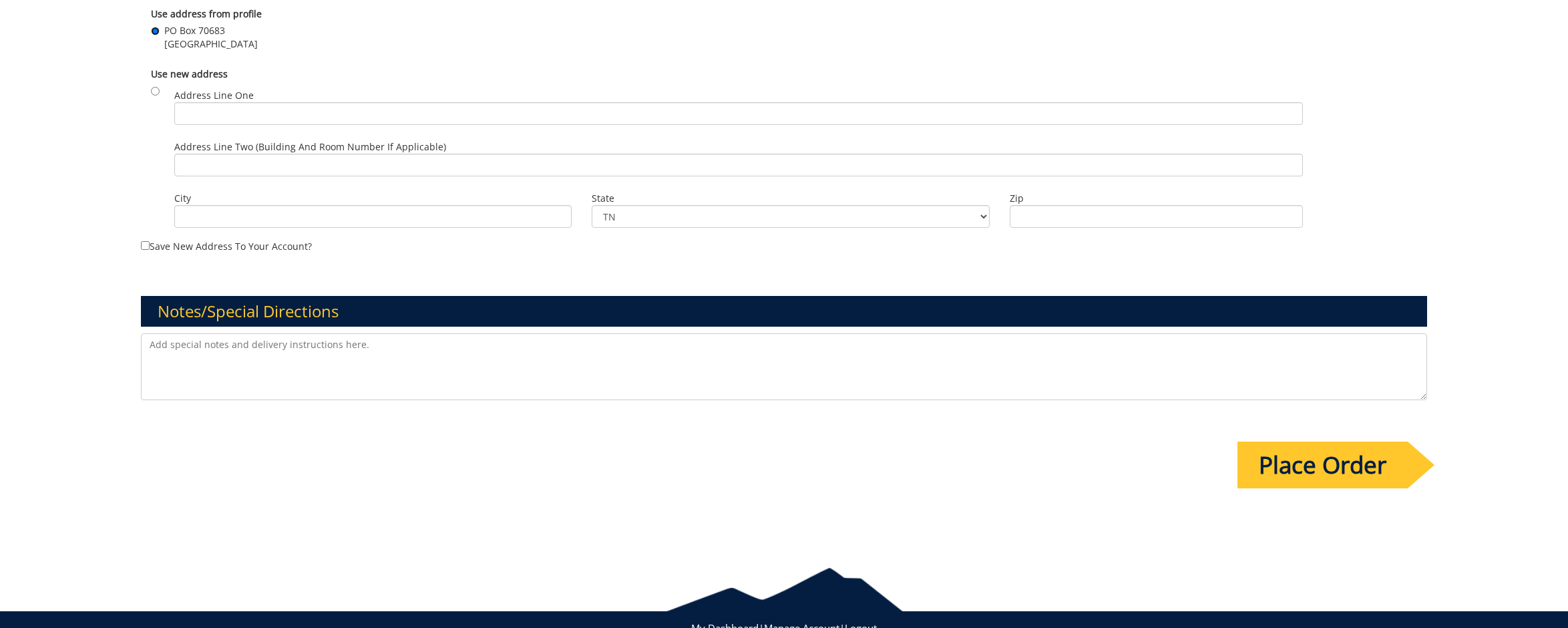
scroll to position [868, 0]
click at [1331, 460] on input "Place Order" at bounding box center [1322, 466] width 170 height 47
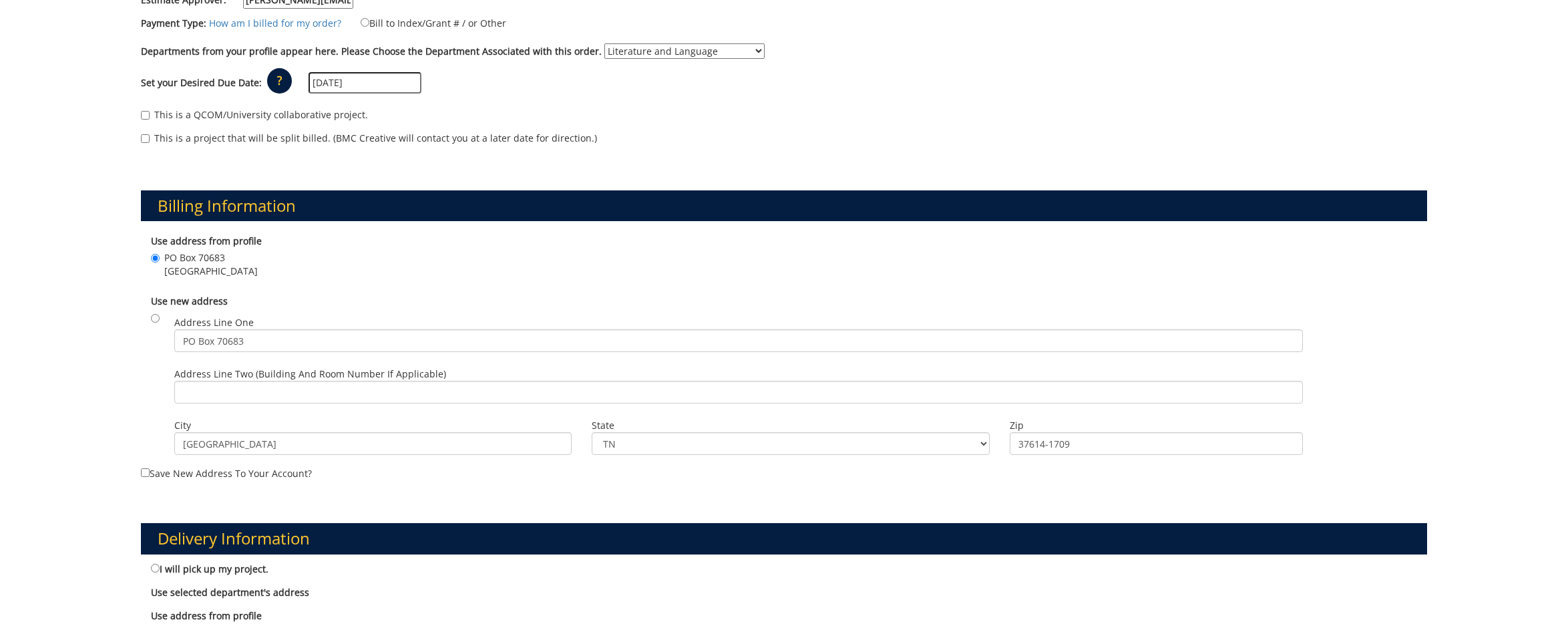
scroll to position [0, 0]
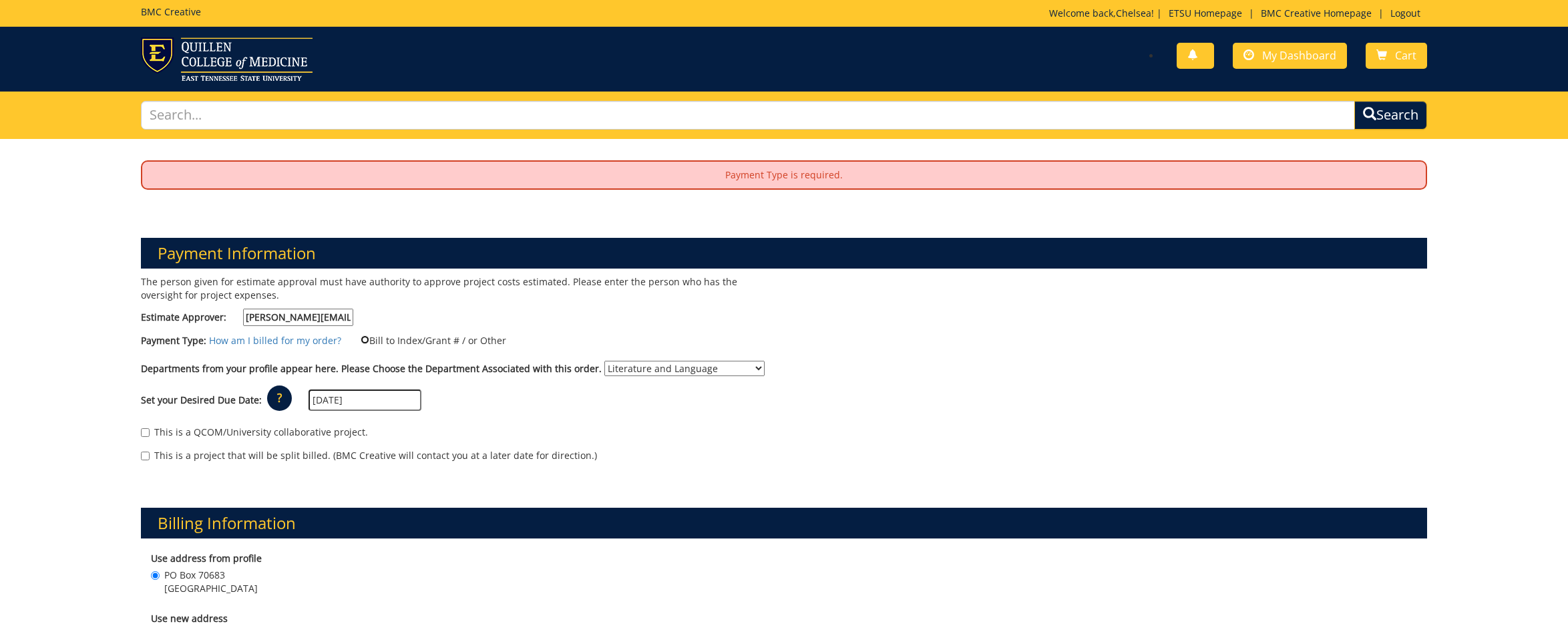
click at [361, 336] on input "Bill to Index/Grant # / or Other" at bounding box center [364, 339] width 9 height 9
radio input "true"
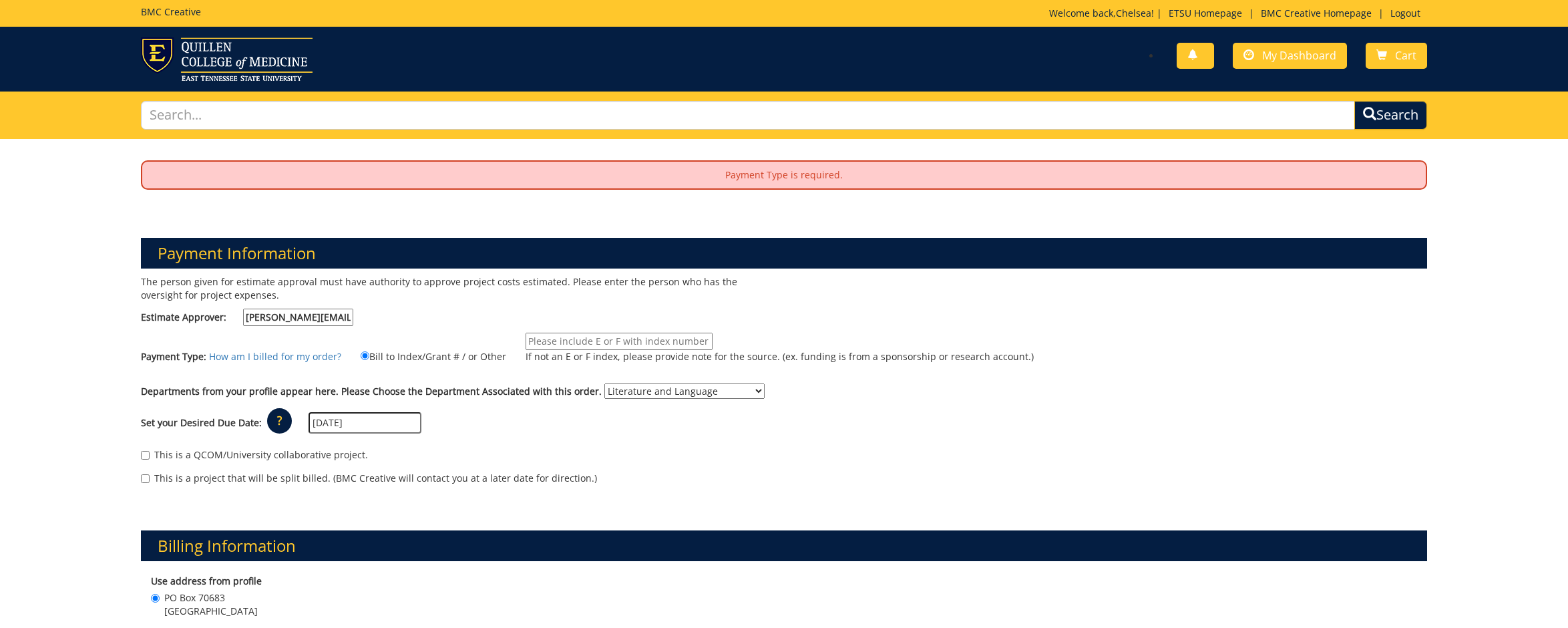
click at [617, 340] on input "If not an E or F index, please provide note for the source. (ex. funding is fro…" at bounding box center [618, 341] width 187 height 17
paste input "70-46400-550198-720-{INSERT ACCOUNT}-200-999-999-999"
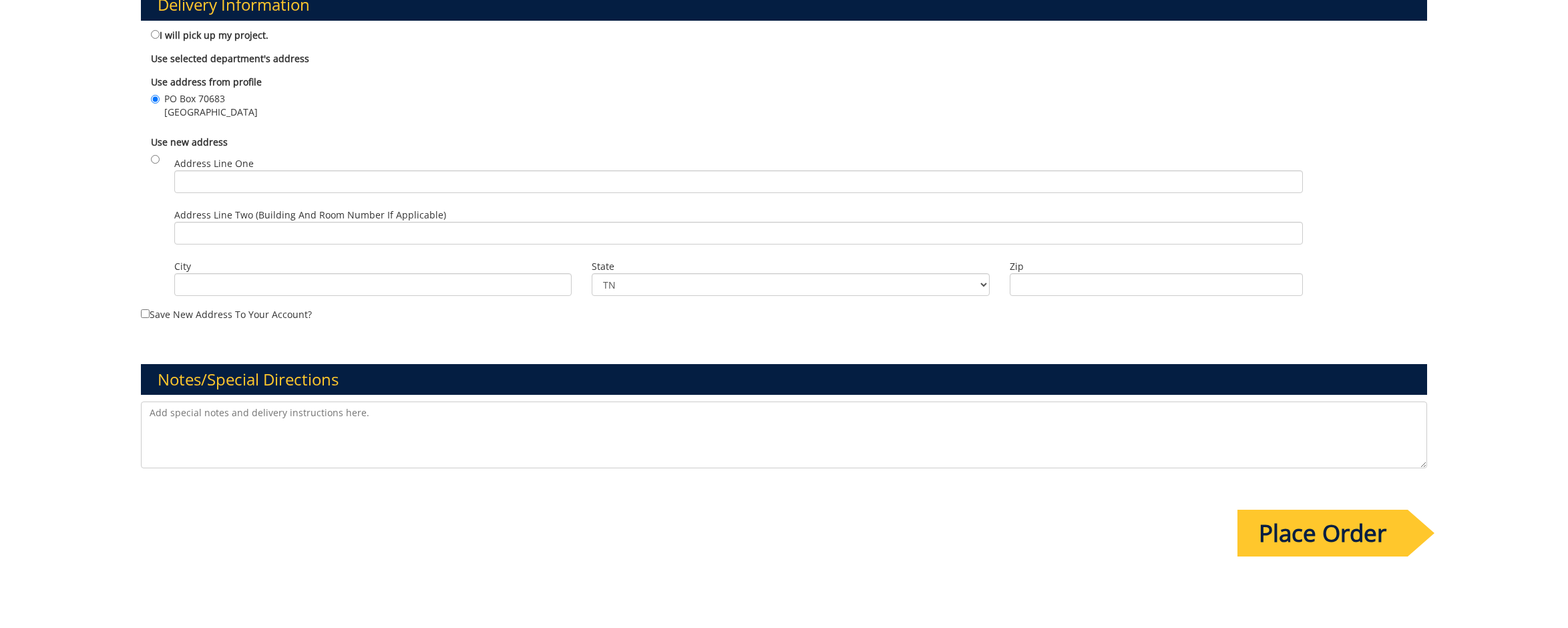
scroll to position [986, 0]
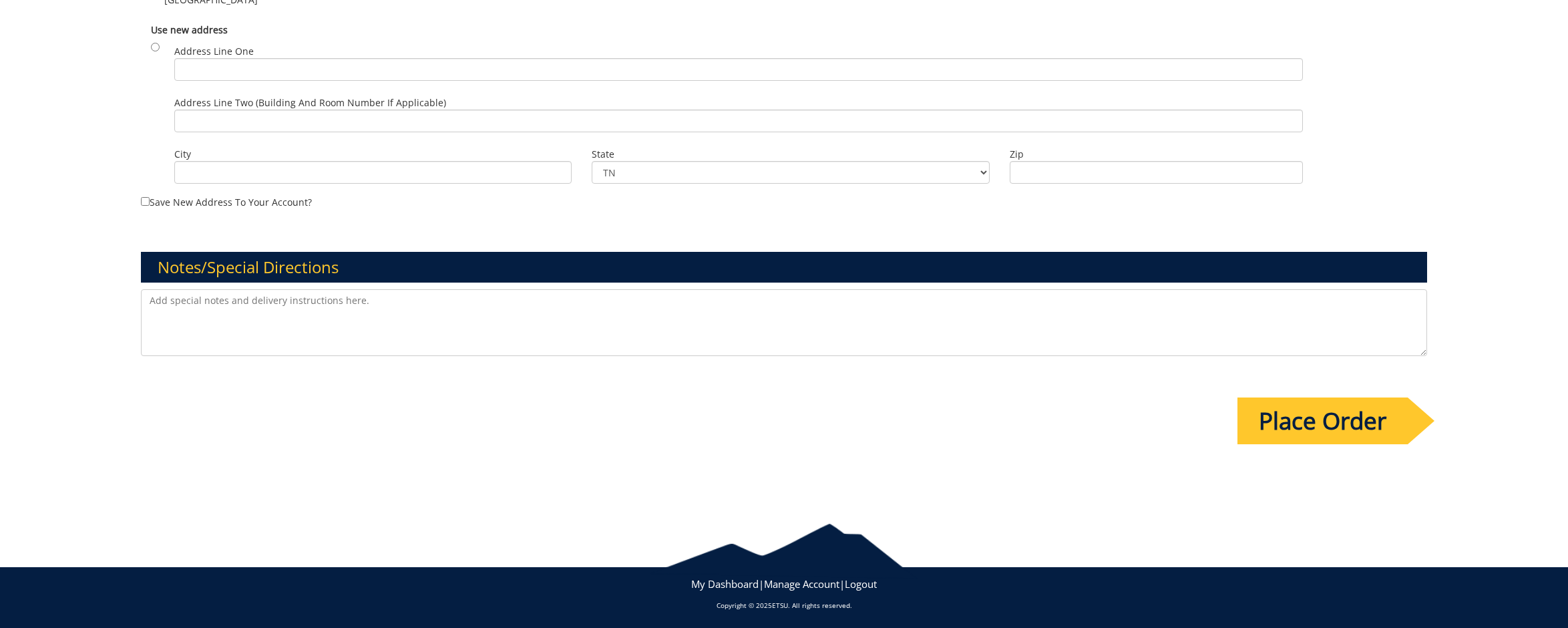
type input "70-46400-550198-720-{INSERT ACCOUNT}-200-999-999-999"
click at [1330, 419] on input "Place Order" at bounding box center [1322, 421] width 170 height 47
